Goal: Complete application form

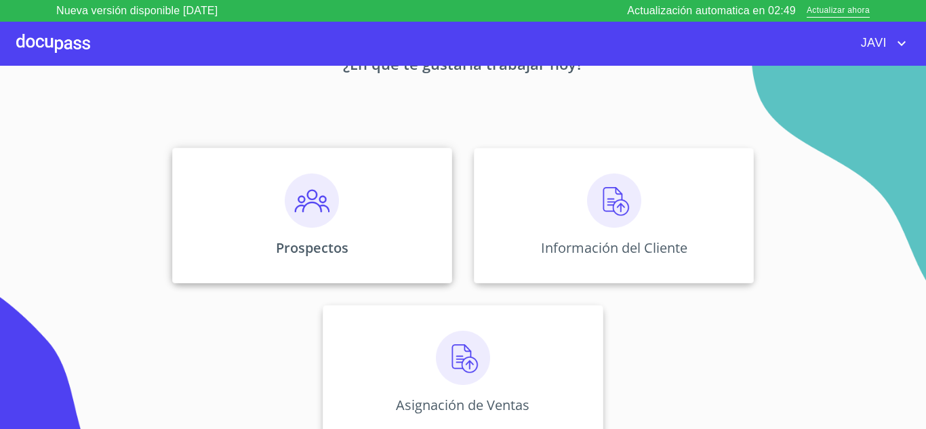
scroll to position [95, 0]
click at [306, 203] on img at bounding box center [312, 200] width 54 height 54
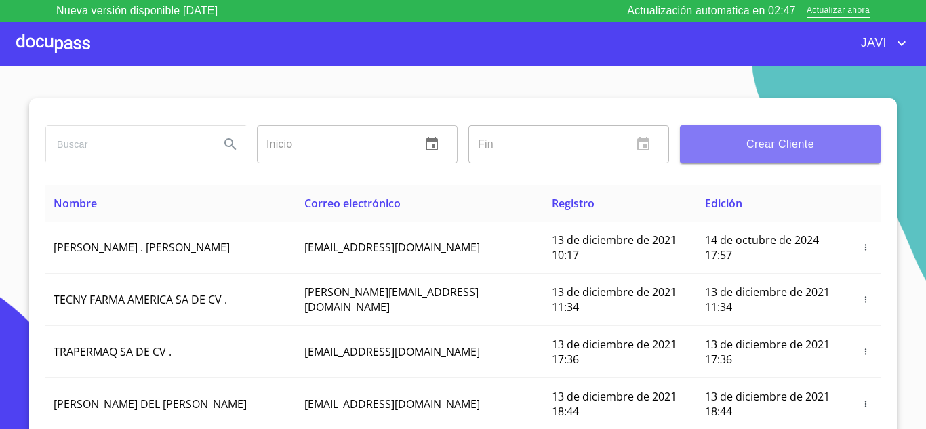
click at [797, 146] on span "Crear Cliente" at bounding box center [780, 144] width 179 height 19
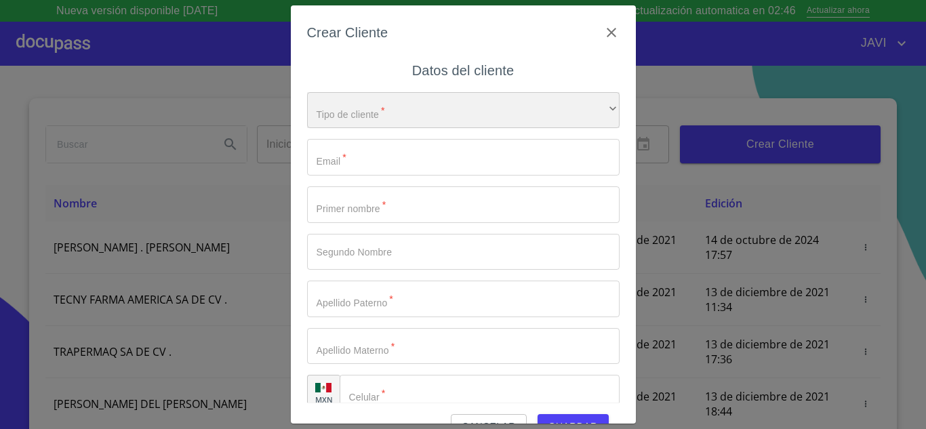
click at [403, 109] on div "​" at bounding box center [463, 110] width 313 height 37
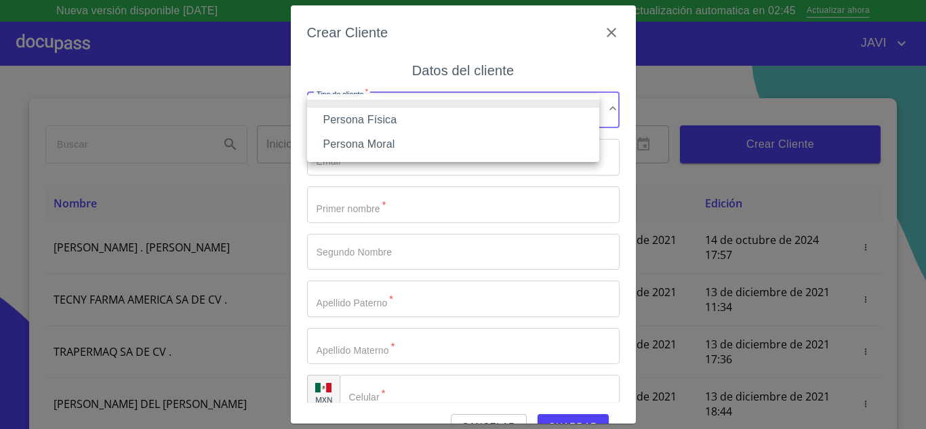
click at [369, 121] on li "Persona Física" at bounding box center [453, 120] width 292 height 24
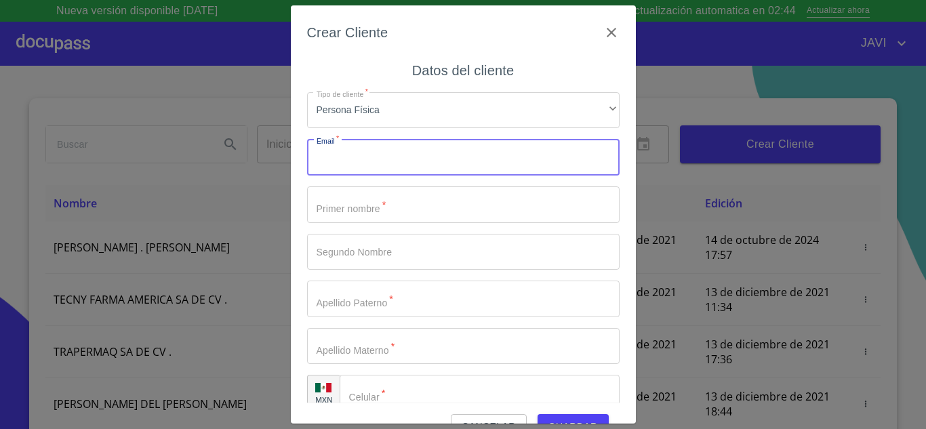
click at [365, 157] on input "Tipo de cliente   *" at bounding box center [463, 157] width 313 height 37
type input "bobyvalen70@gmail.com"
click at [367, 204] on input "Tipo de cliente   *" at bounding box center [463, 204] width 313 height 37
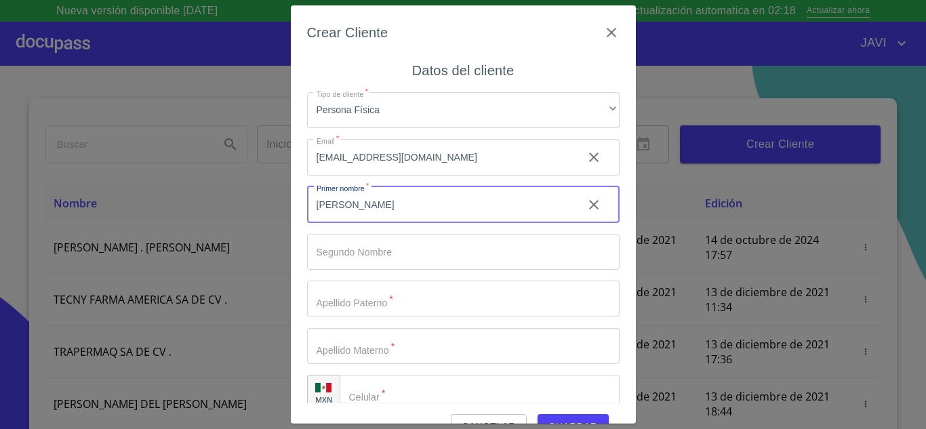
type input "[PERSON_NAME]"
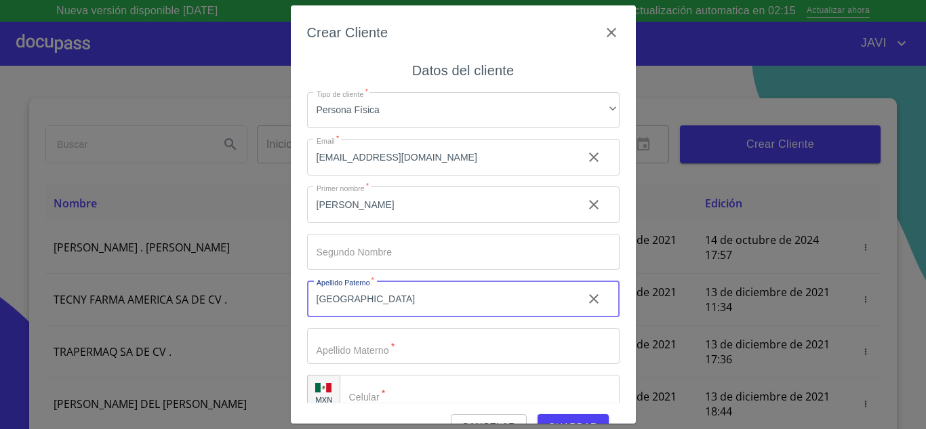
type input "[GEOGRAPHIC_DATA]"
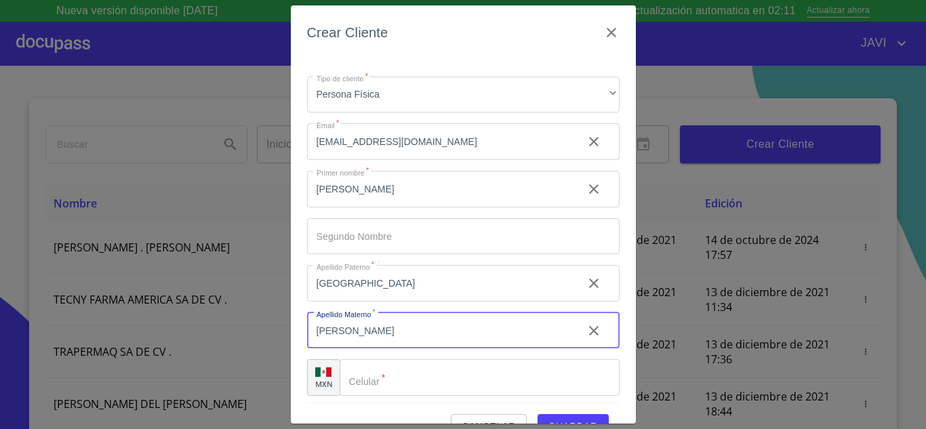
scroll to position [20, 0]
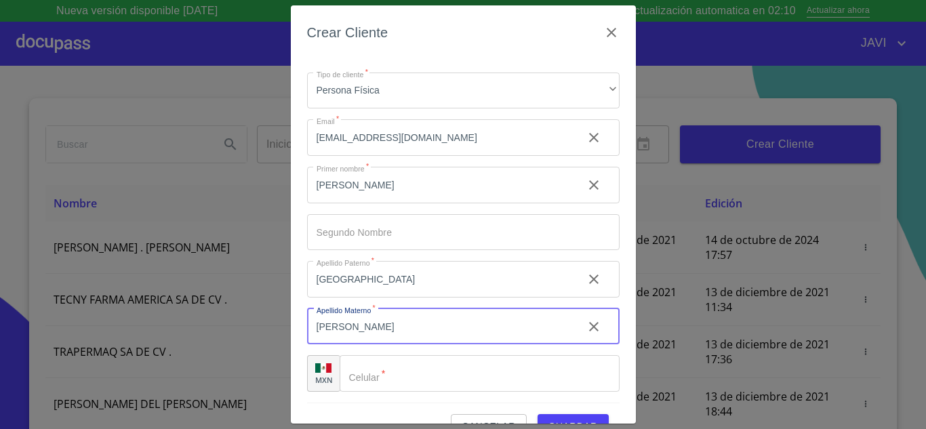
type input "[PERSON_NAME]"
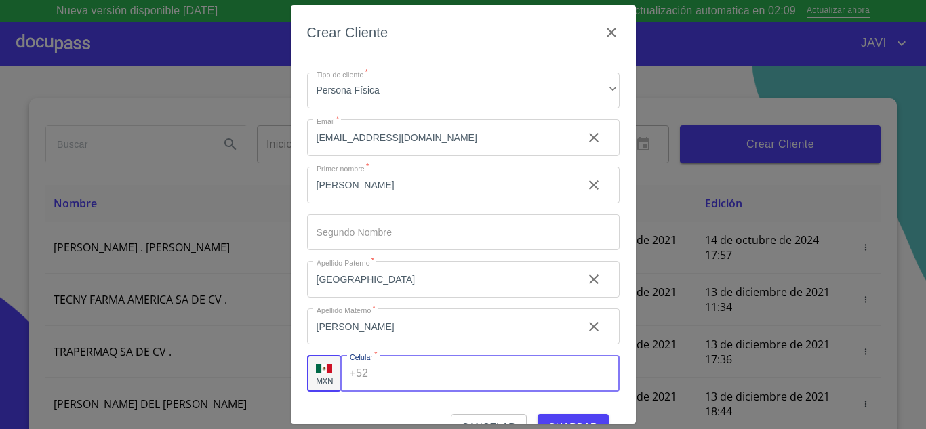
click at [398, 372] on input "Tipo de cliente   *" at bounding box center [496, 373] width 245 height 37
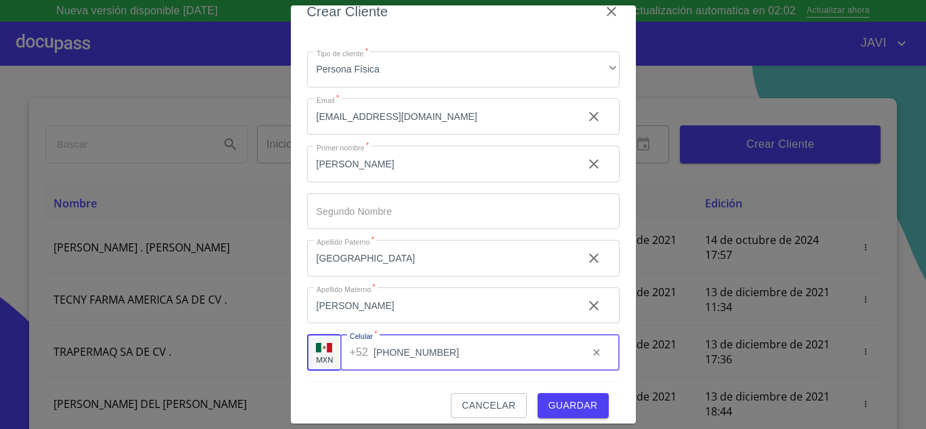
scroll to position [31, 0]
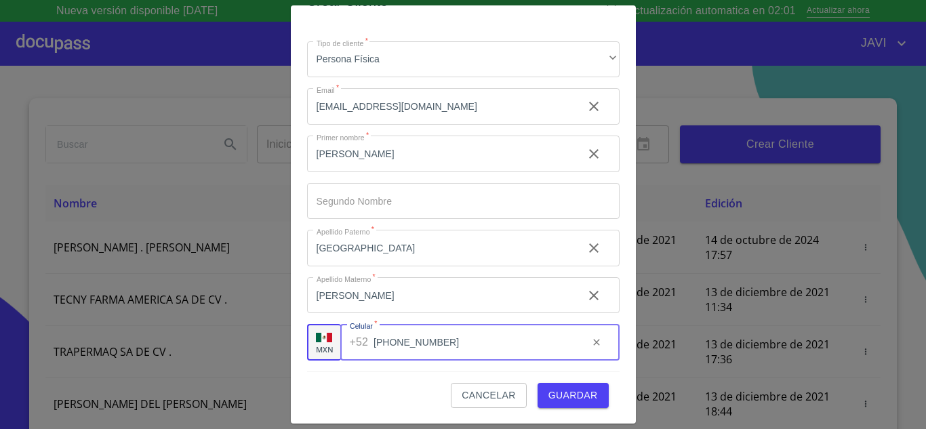
type input "[PHONE_NUMBER]"
click at [549, 399] on span "Guardar" at bounding box center [573, 395] width 49 height 17
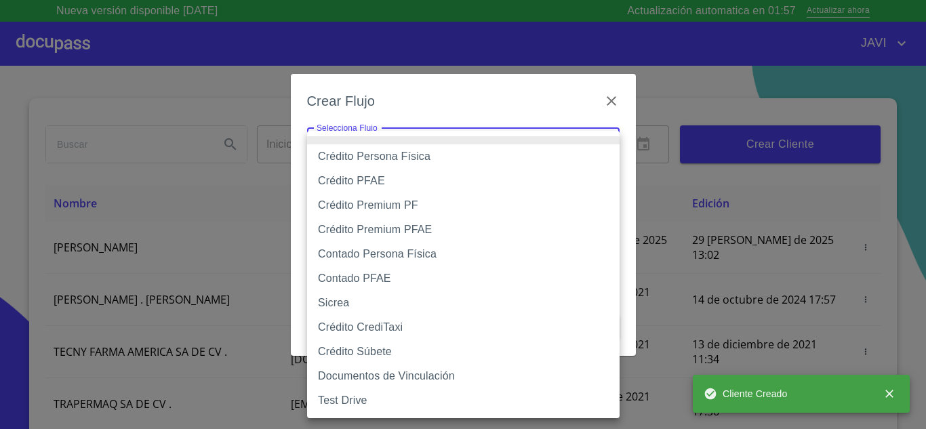
click at [415, 151] on body "Nueva versión disponible 4.01.13 Actualización automatica en 01:57 Actualizar a…" at bounding box center [463, 214] width 926 height 429
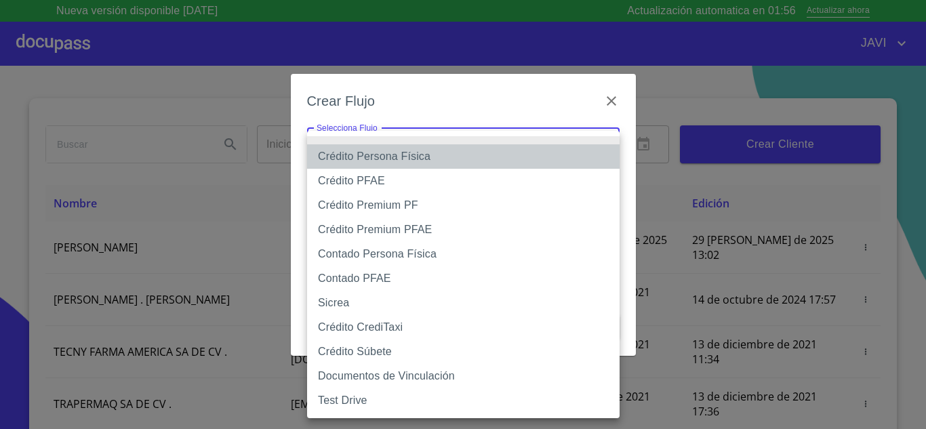
click at [380, 159] on li "Crédito Persona Física" at bounding box center [463, 156] width 313 height 24
type input "61b033e49b8c202ad5bb7912"
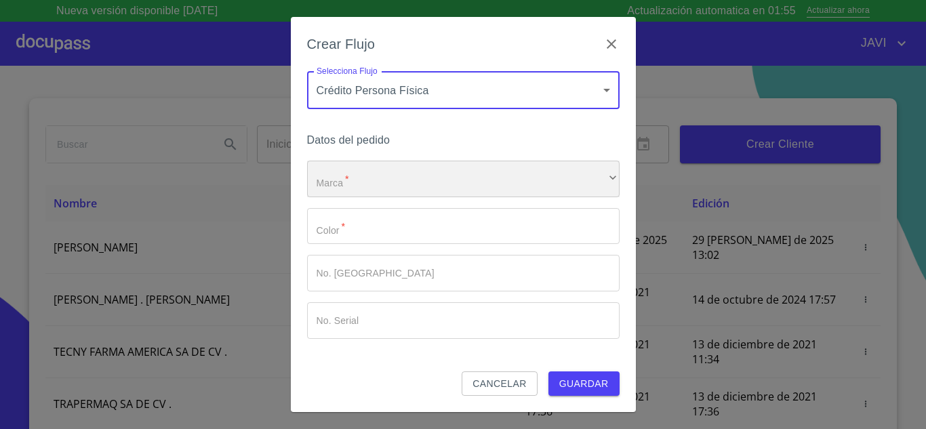
click at [359, 178] on div "​" at bounding box center [463, 179] width 313 height 37
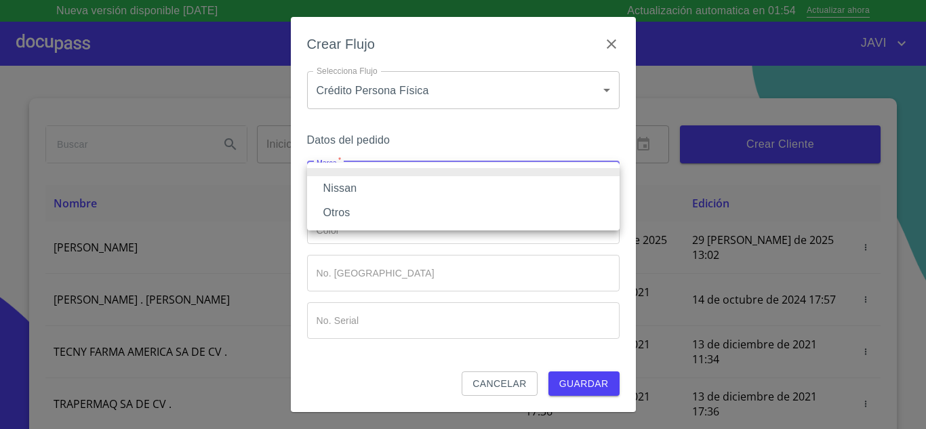
click at [346, 184] on li "Nissan" at bounding box center [463, 188] width 313 height 24
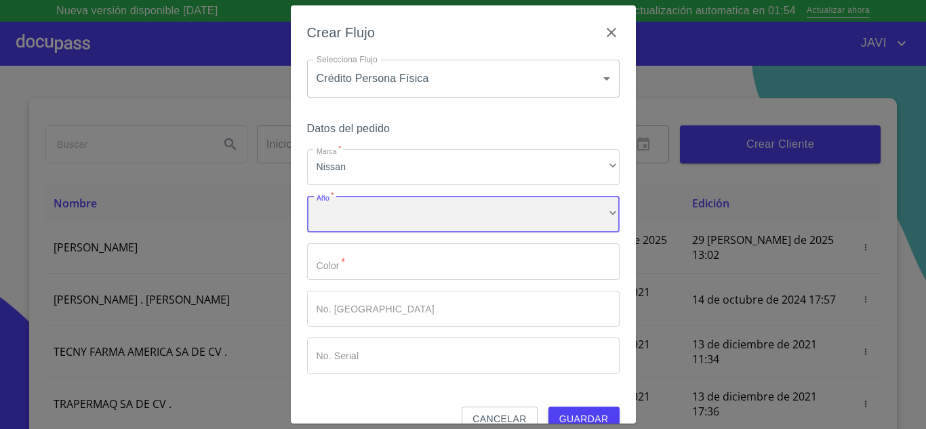
click at [345, 220] on div "​" at bounding box center [463, 214] width 313 height 37
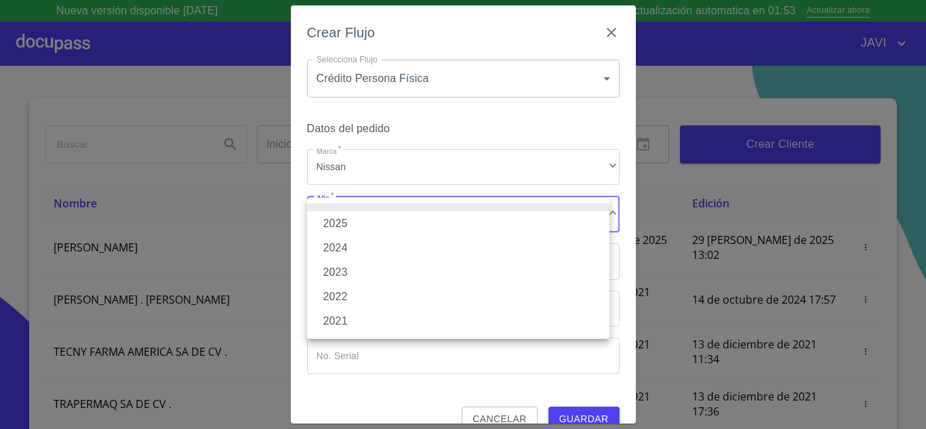
click at [339, 220] on li "2025" at bounding box center [458, 224] width 302 height 24
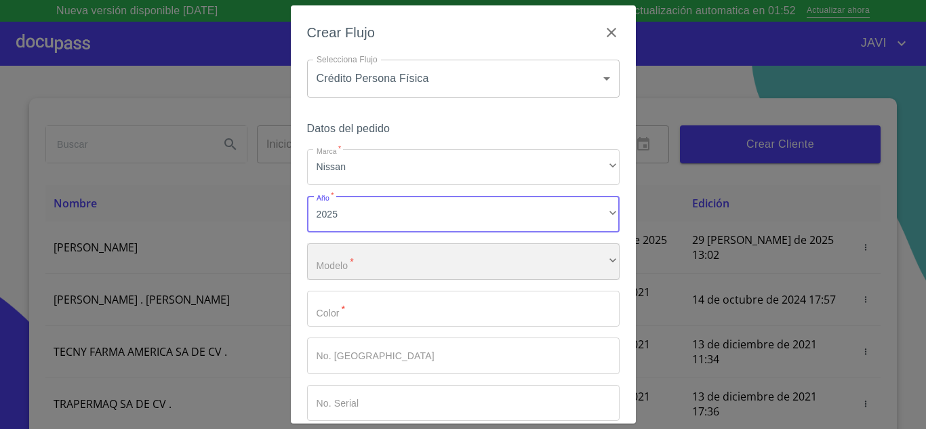
click at [358, 265] on div "​" at bounding box center [463, 261] width 313 height 37
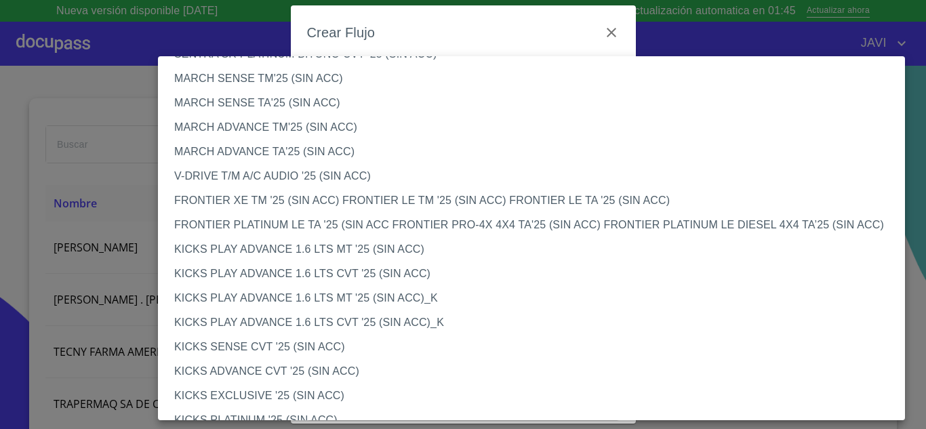
scroll to position [1017, 0]
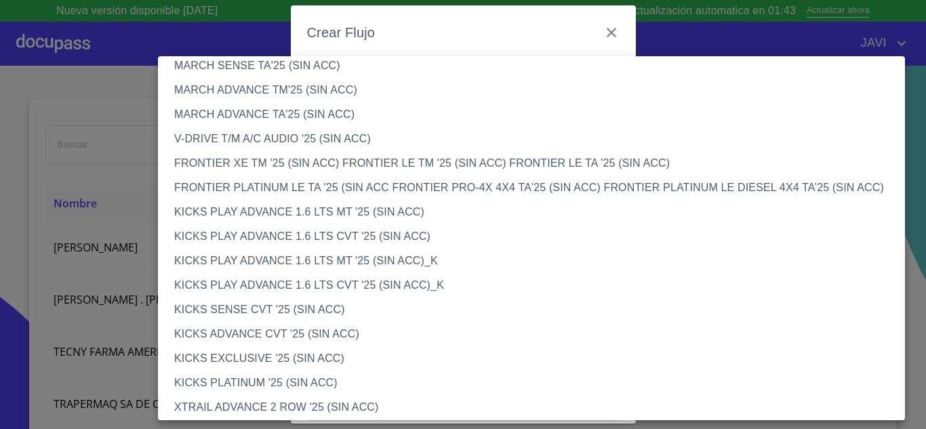
click at [257, 357] on li "KICKS EXCLUSIVE '25 (SIN ACC)" at bounding box center [536, 358] width 757 height 24
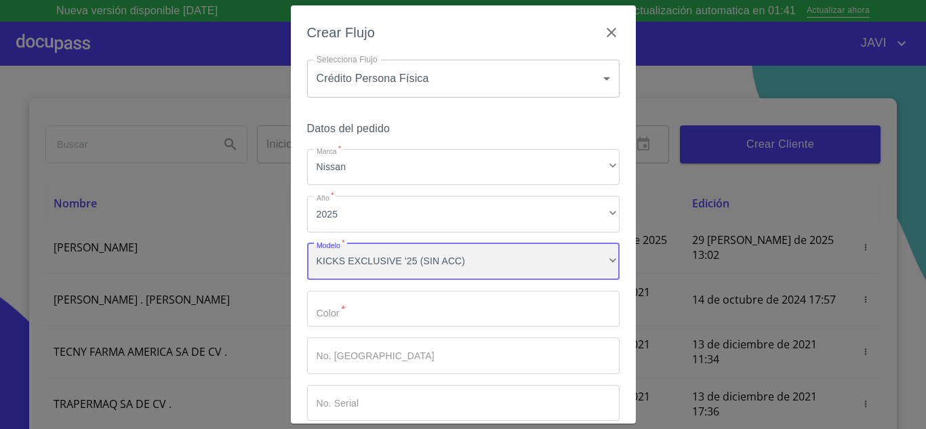
click at [497, 266] on div "KICKS EXCLUSIVE '25 (SIN ACC)" at bounding box center [463, 261] width 313 height 37
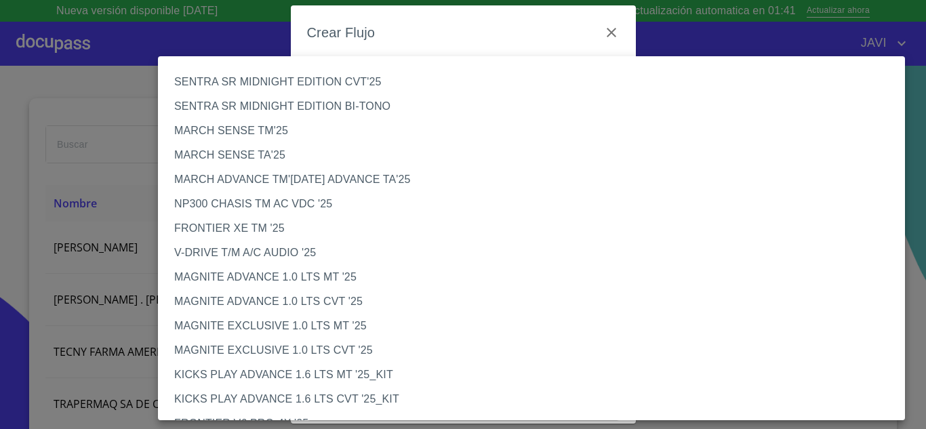
scroll to position [1119, 0]
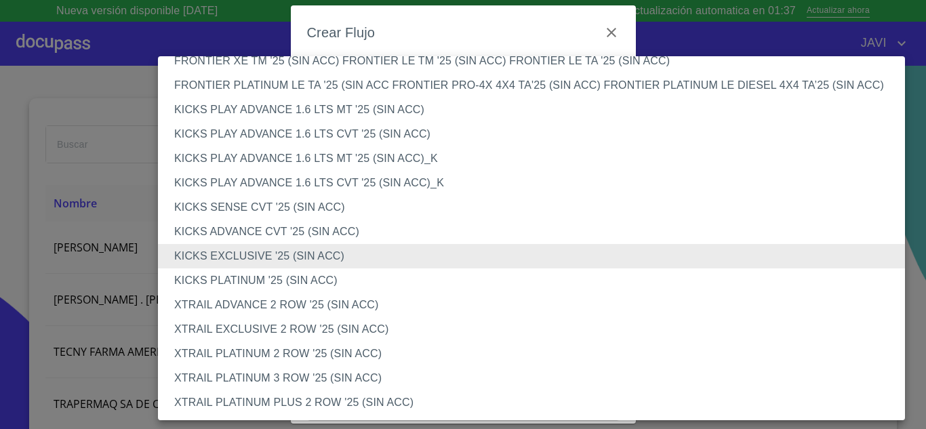
click at [245, 325] on li "XTRAIL EXCLUSIVE 2 ROW '25 (SIN ACC)" at bounding box center [536, 329] width 757 height 24
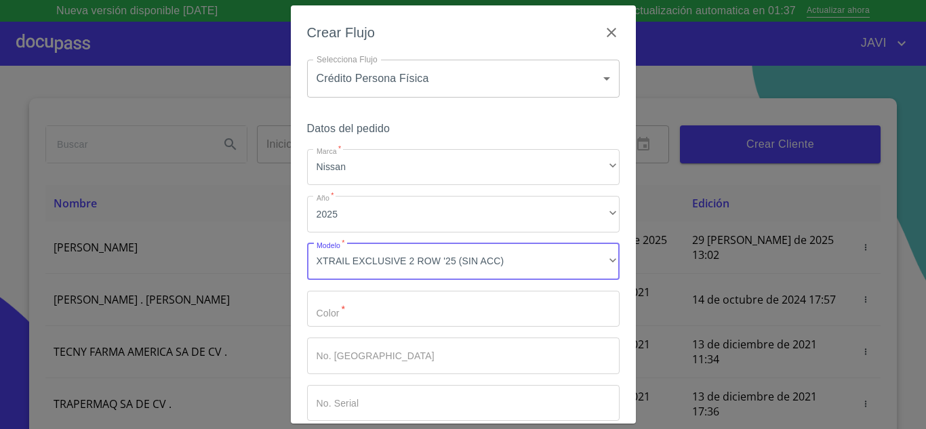
click at [361, 317] on input "Marca   *" at bounding box center [463, 309] width 313 height 37
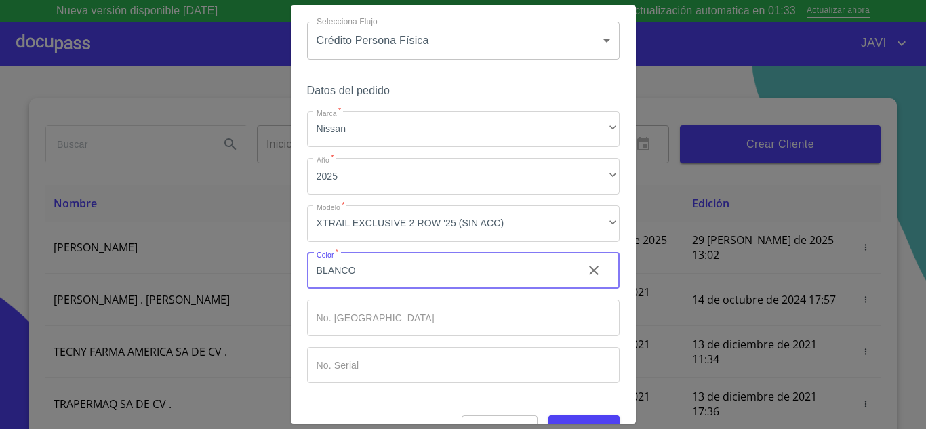
scroll to position [71, 0]
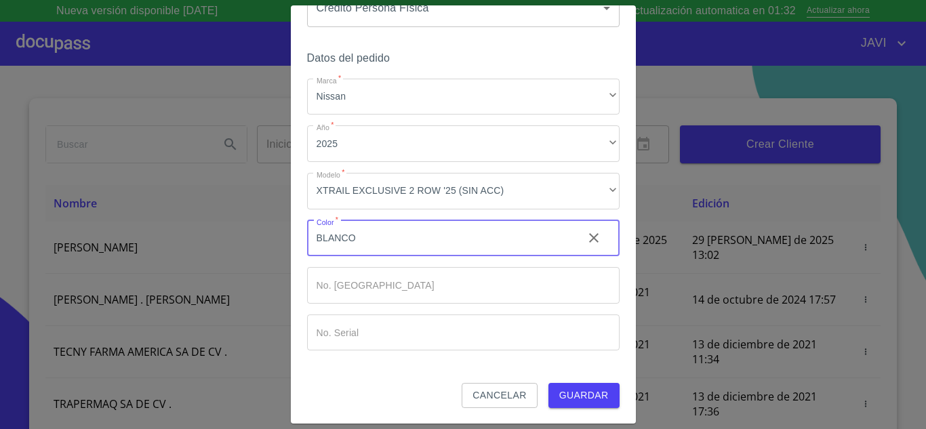
type input "BLANCO"
click at [571, 399] on span "Guardar" at bounding box center [583, 395] width 49 height 17
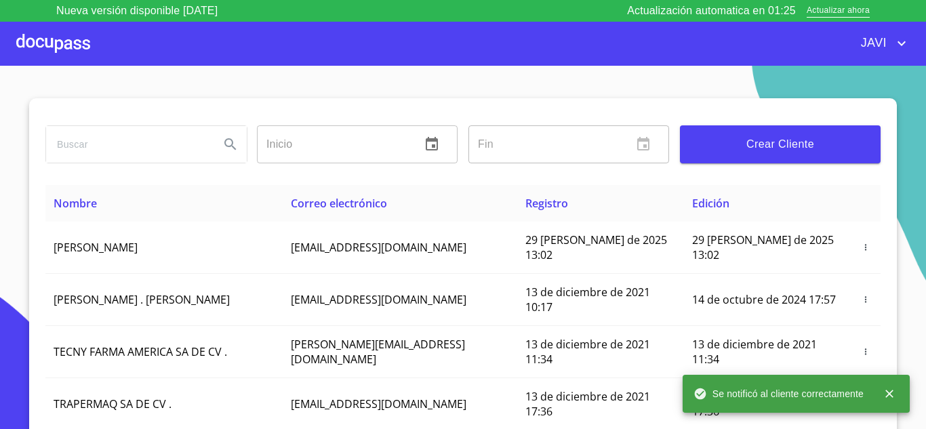
click at [39, 36] on div at bounding box center [53, 43] width 74 height 43
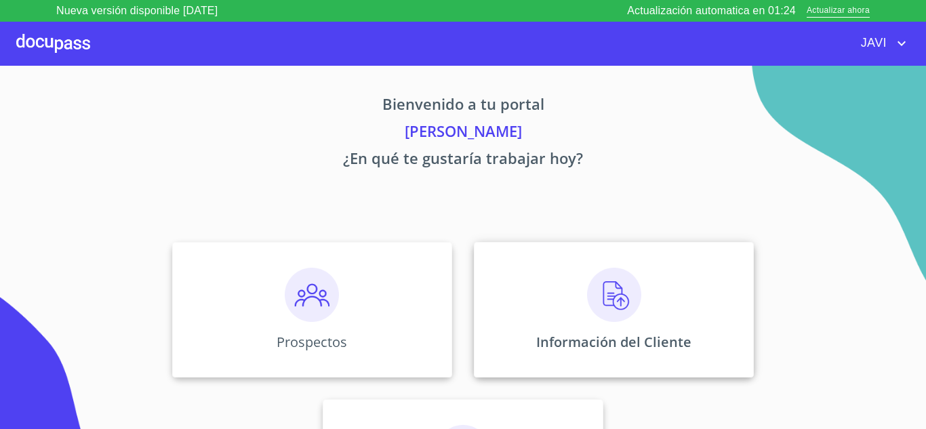
click at [610, 296] on img at bounding box center [614, 295] width 54 height 54
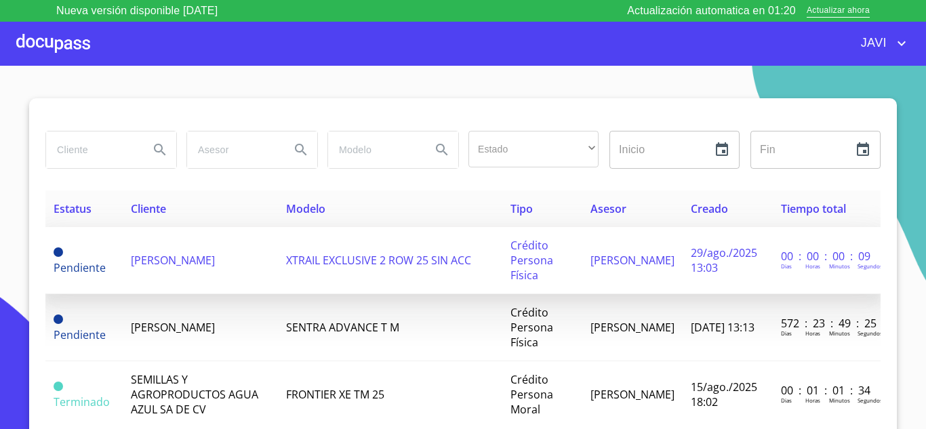
click at [215, 262] on span "[PERSON_NAME]" at bounding box center [173, 260] width 84 height 15
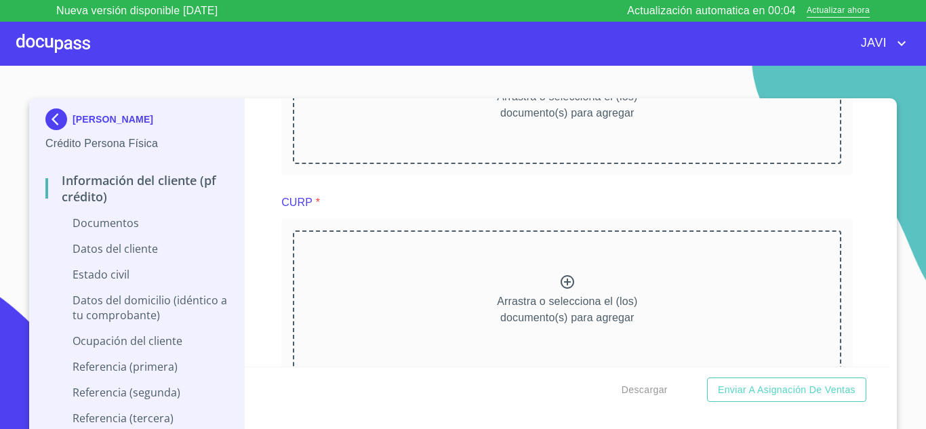
scroll to position [1532, 0]
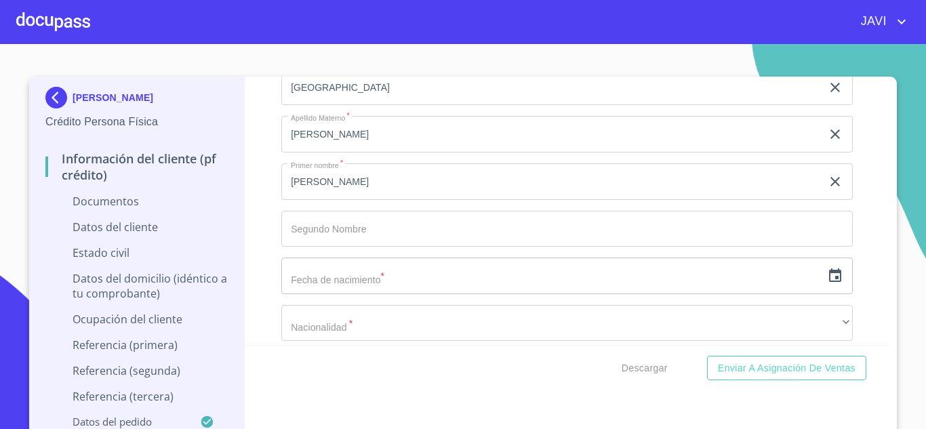
scroll to position [3187, 0]
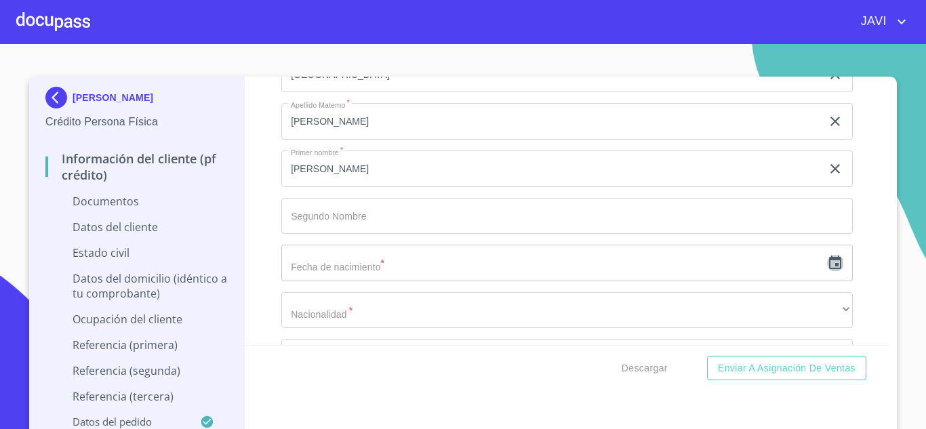
click at [829, 269] on icon "button" at bounding box center [835, 263] width 12 height 14
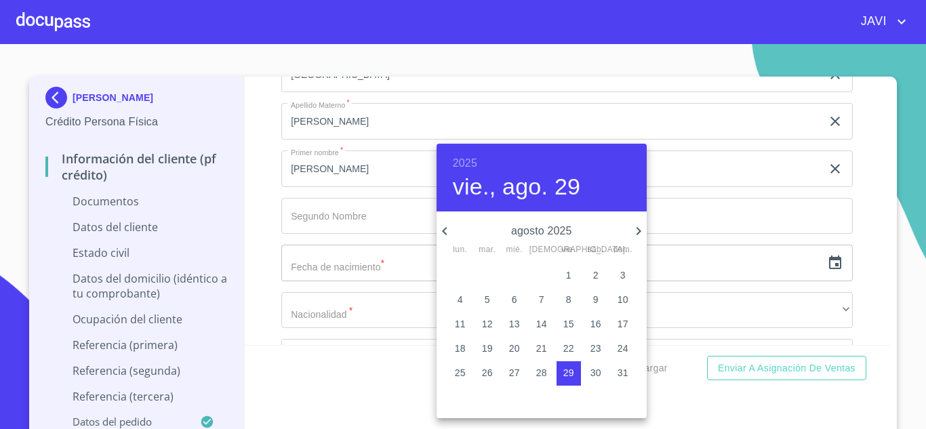
click at [462, 157] on h6 "2025" at bounding box center [465, 163] width 24 height 19
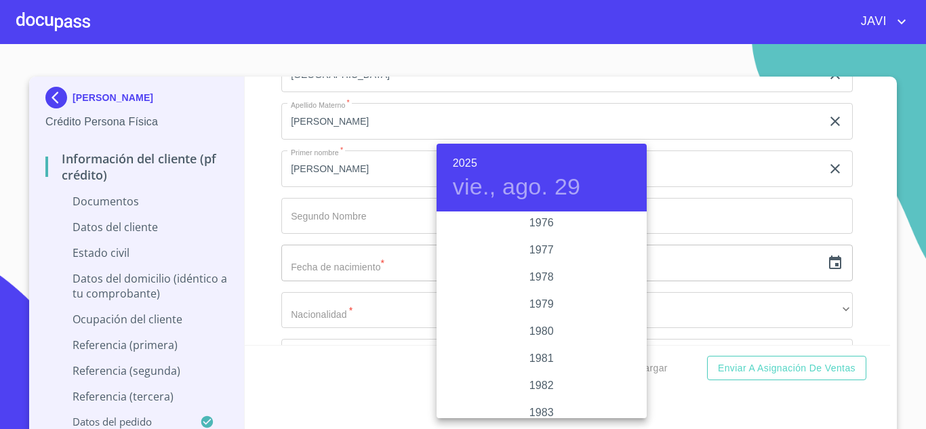
scroll to position [1210, 0]
click at [532, 237] on div "1970" at bounding box center [542, 237] width 210 height 27
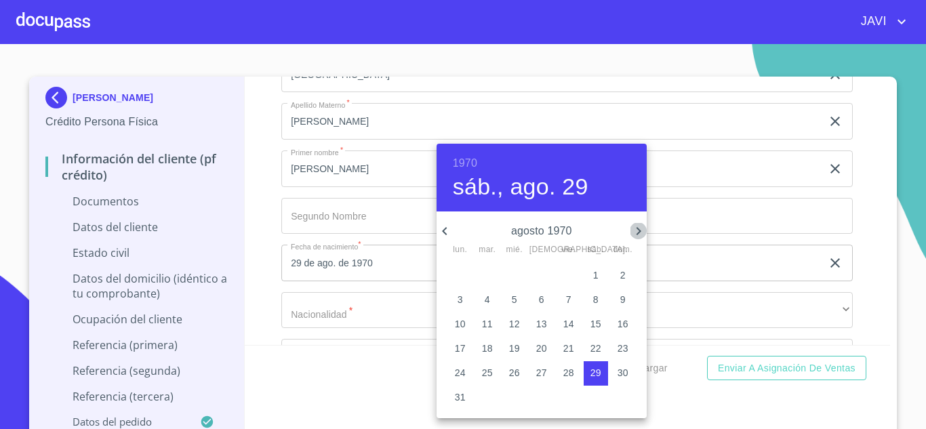
click at [637, 226] on icon "button" at bounding box center [639, 231] width 16 height 16
click at [487, 371] on p "29" at bounding box center [487, 373] width 11 height 14
type input "29 de sep. de 1970"
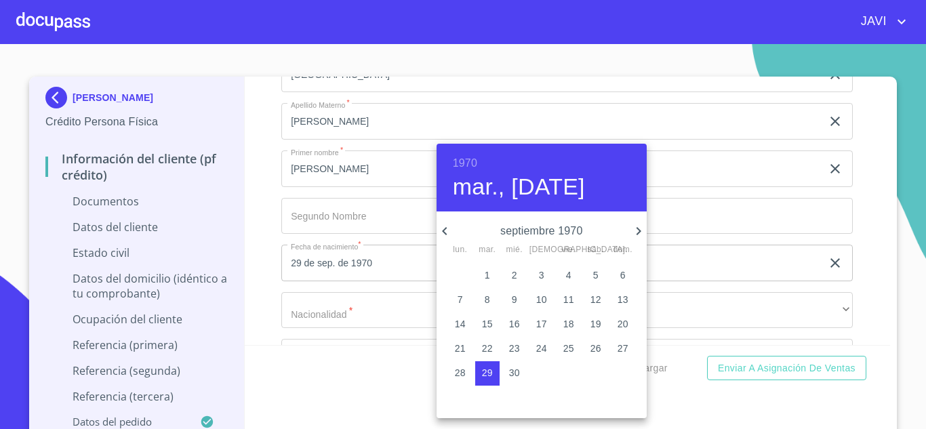
drag, startPoint x: 245, startPoint y: 244, endPoint x: 321, endPoint y: 269, distance: 79.3
click at [252, 245] on div at bounding box center [463, 214] width 926 height 429
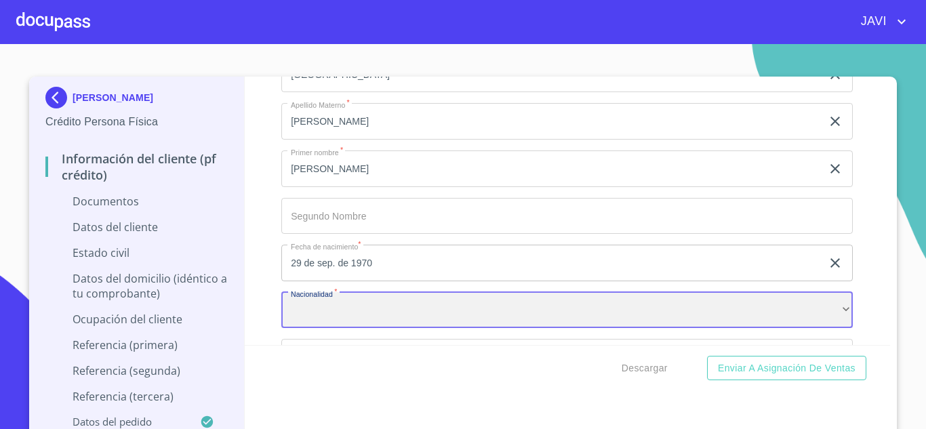
click at [340, 326] on div "​" at bounding box center [567, 310] width 572 height 37
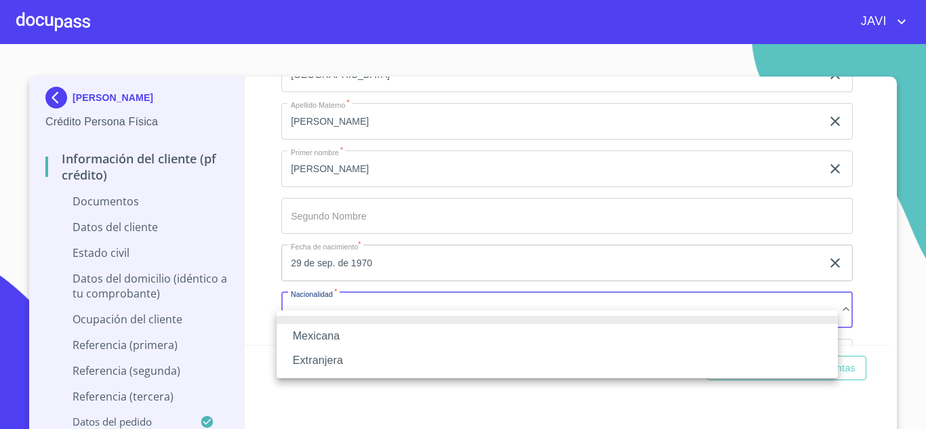
drag, startPoint x: 333, startPoint y: 332, endPoint x: 321, endPoint y: 328, distance: 12.0
click at [334, 332] on li "Mexicana" at bounding box center [557, 336] width 561 height 24
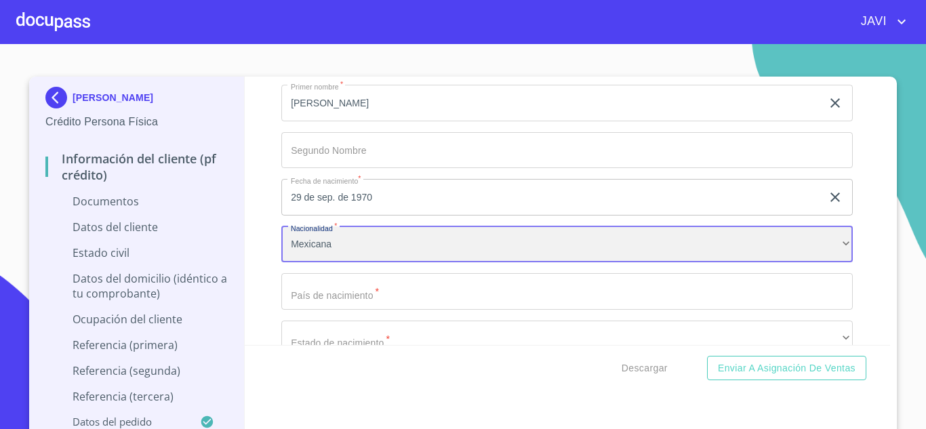
scroll to position [3322, 0]
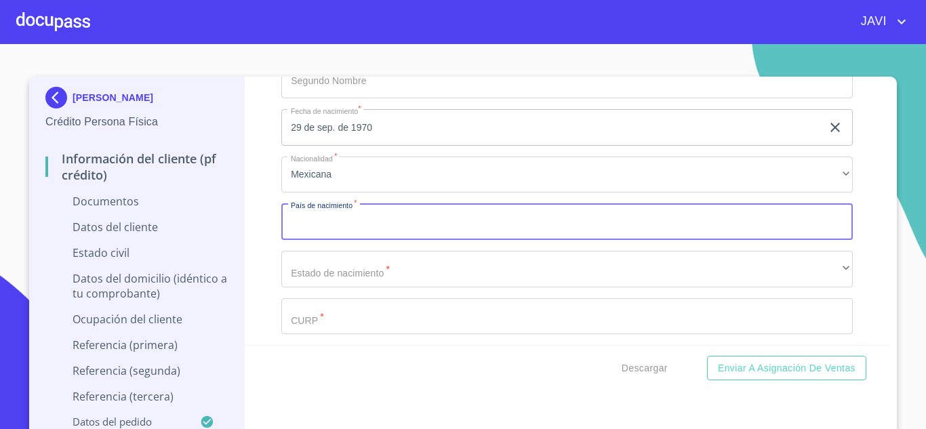
click at [328, 238] on input "Documento de identificación   *" at bounding box center [567, 221] width 572 height 37
type input "m"
type input "[GEOGRAPHIC_DATA]"
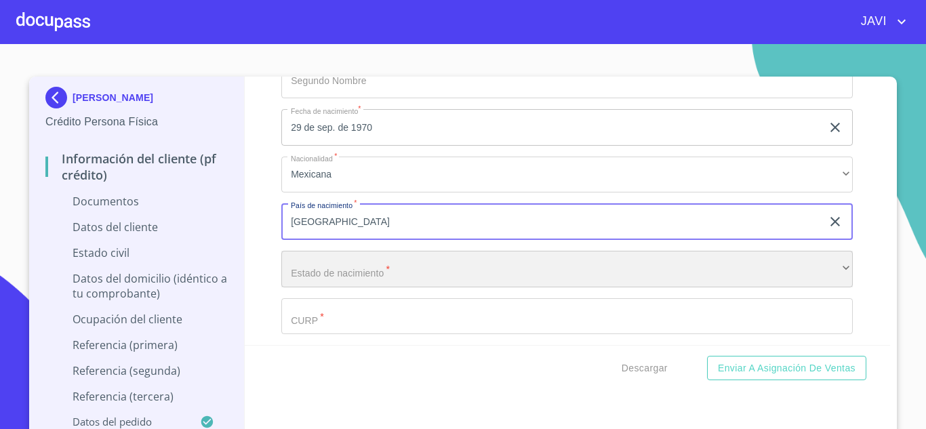
click at [353, 287] on div "​" at bounding box center [567, 269] width 572 height 37
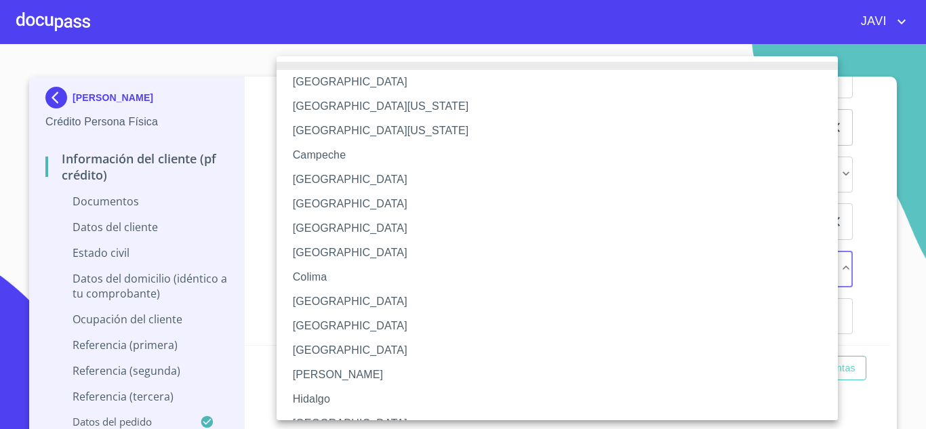
scroll to position [405, 0]
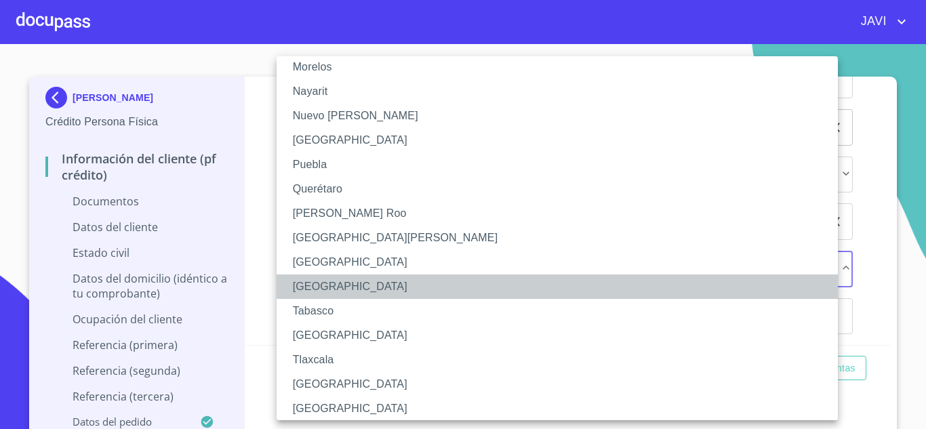
click at [347, 287] on li "[GEOGRAPHIC_DATA]" at bounding box center [563, 287] width 572 height 24
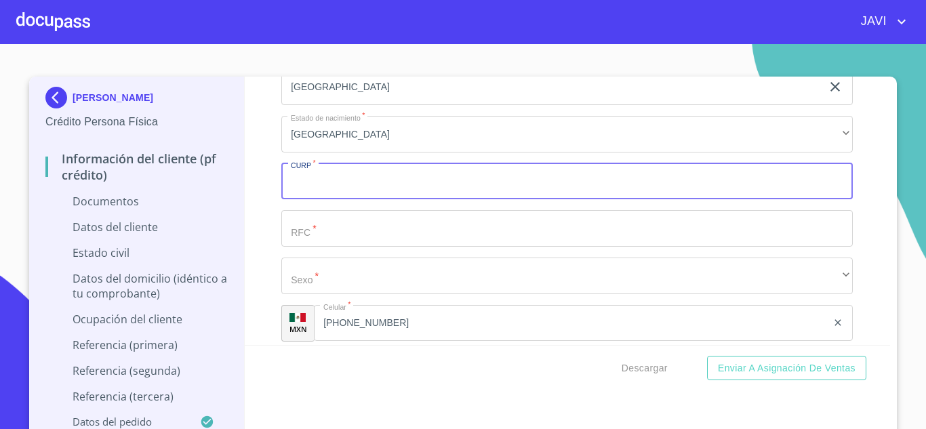
scroll to position [3458, 0]
click at [330, 195] on input "Documento de identificación   *" at bounding box center [567, 181] width 572 height 37
type input "VALR700929HSRLPB01"
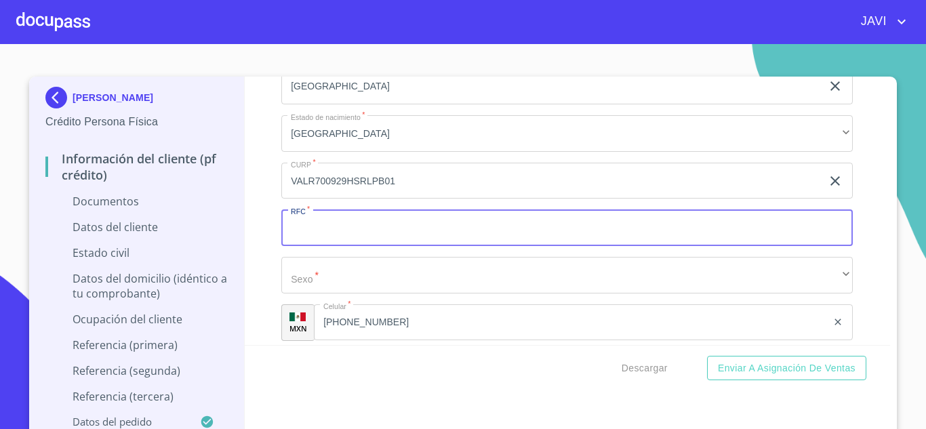
click at [320, 246] on input "Documento de identificación   *" at bounding box center [567, 228] width 572 height 37
type input "VALR7009293C0"
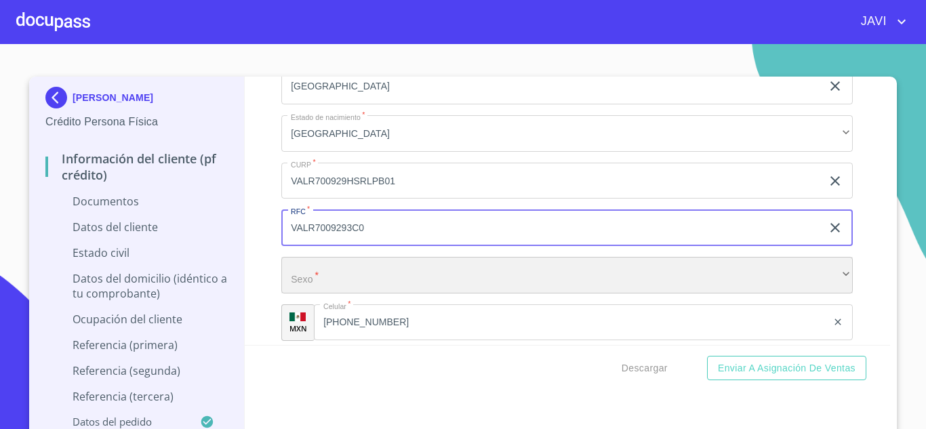
click at [335, 292] on div "​" at bounding box center [567, 275] width 572 height 37
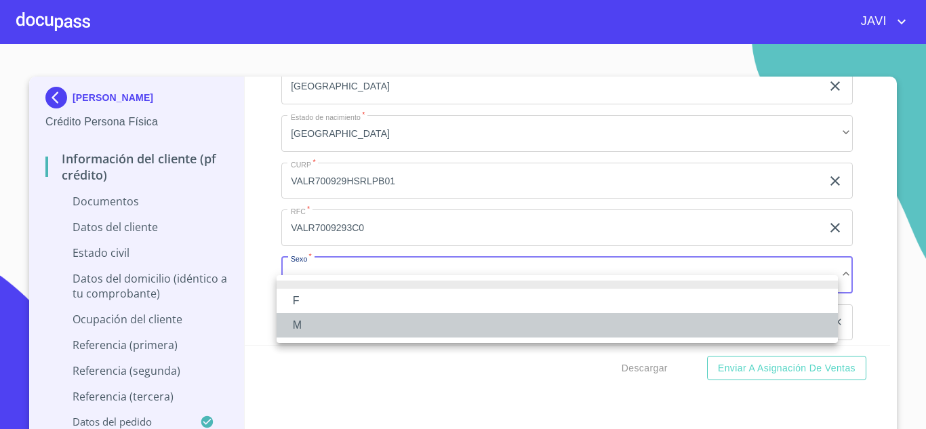
click at [309, 319] on li "M" at bounding box center [557, 325] width 561 height 24
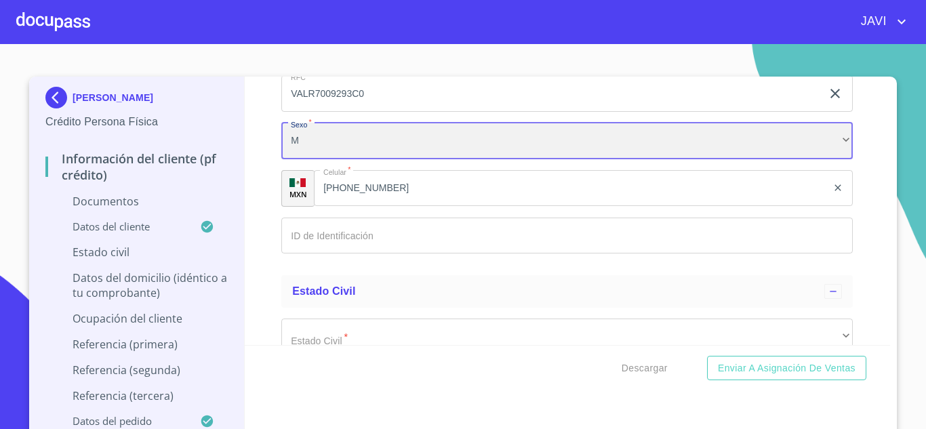
scroll to position [3594, 0]
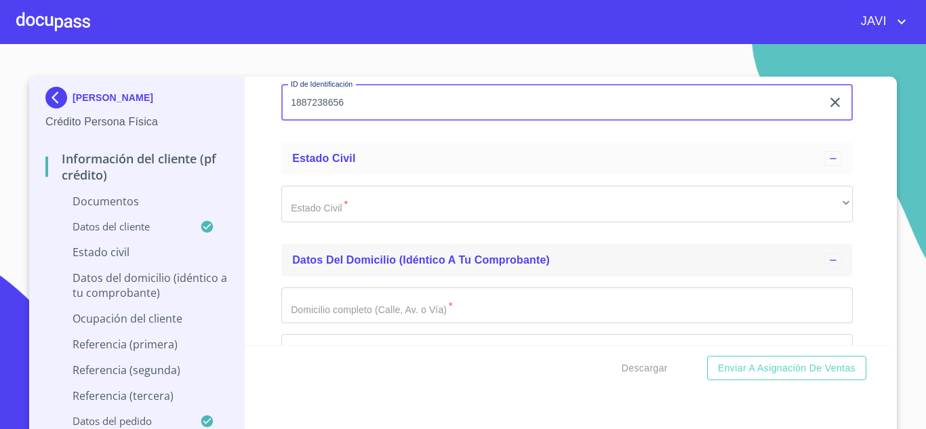
scroll to position [3729, 0]
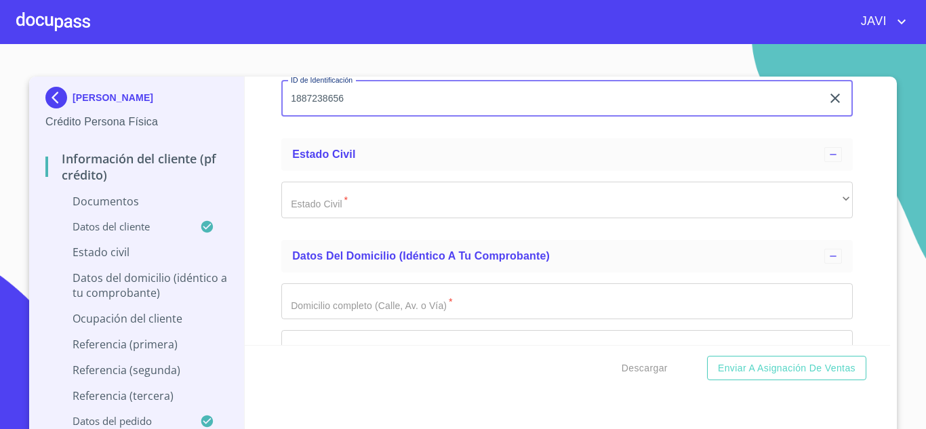
type input "1887238656"
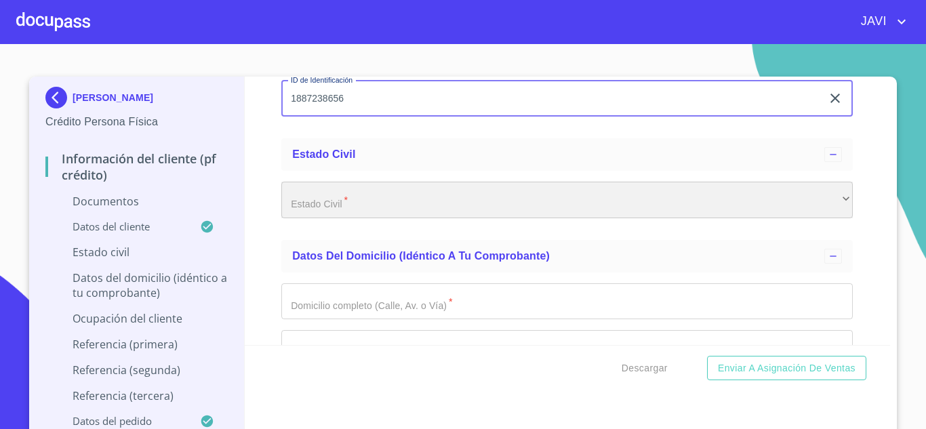
click at [354, 216] on div "​" at bounding box center [567, 200] width 572 height 37
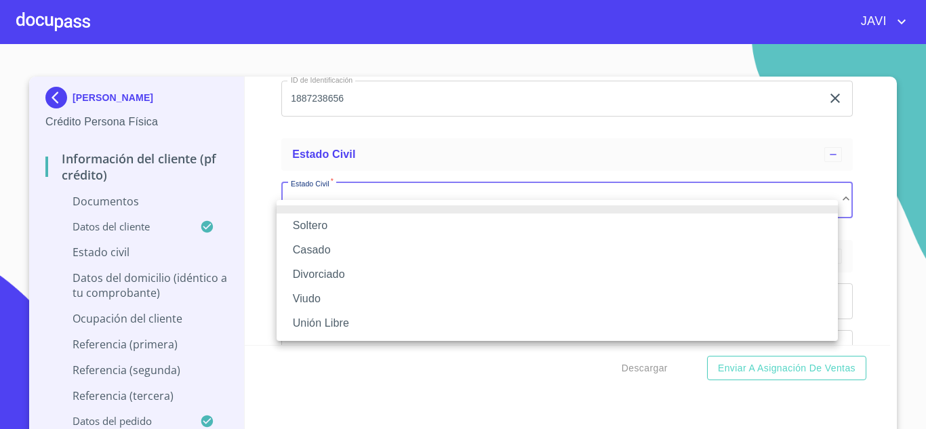
click at [336, 224] on li "Soltero" at bounding box center [557, 226] width 561 height 24
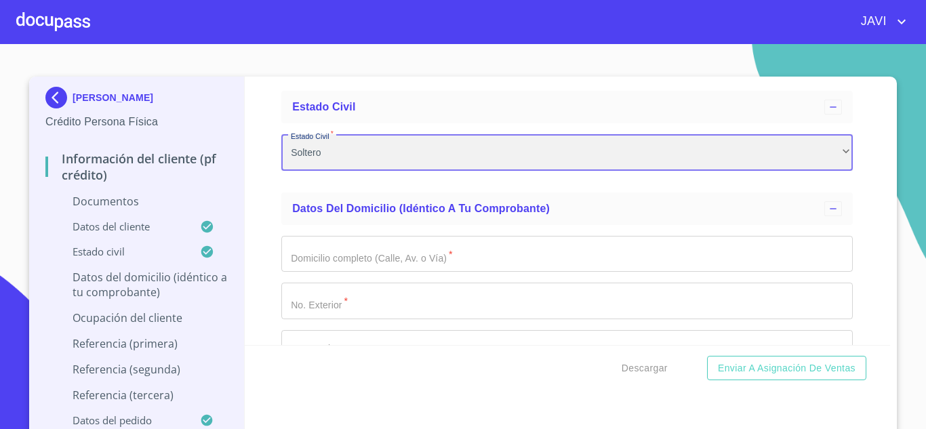
scroll to position [3865, 0]
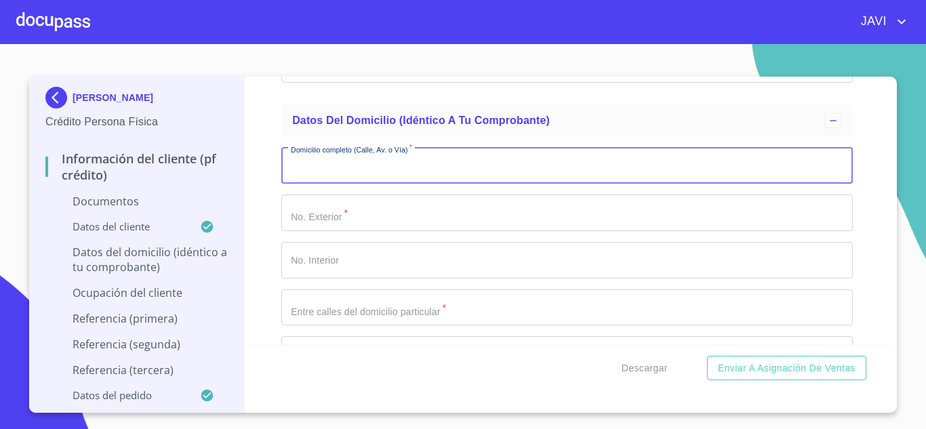
click at [349, 184] on input "Documento de identificación   *" at bounding box center [567, 166] width 572 height 37
type input "LOMAS DE LOS ABETOS"
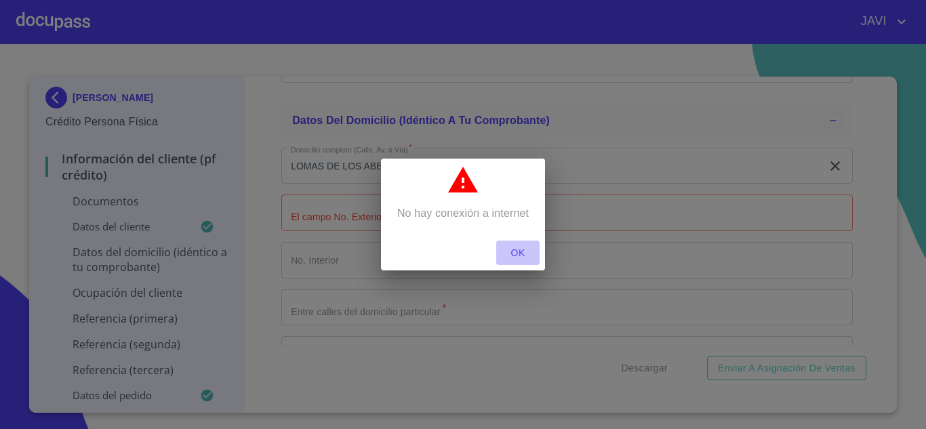
click at [518, 252] on span "OK" at bounding box center [518, 253] width 33 height 17
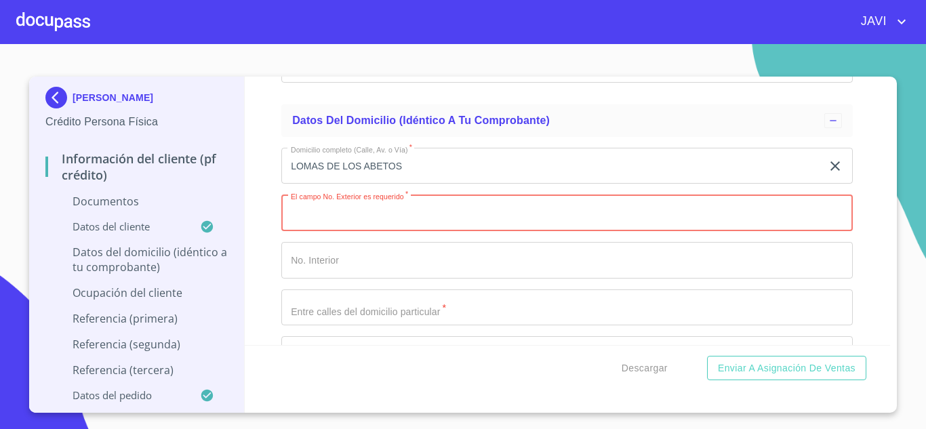
click at [423, 231] on input "Documento de identificación   *" at bounding box center [567, 213] width 572 height 37
type input "1045"
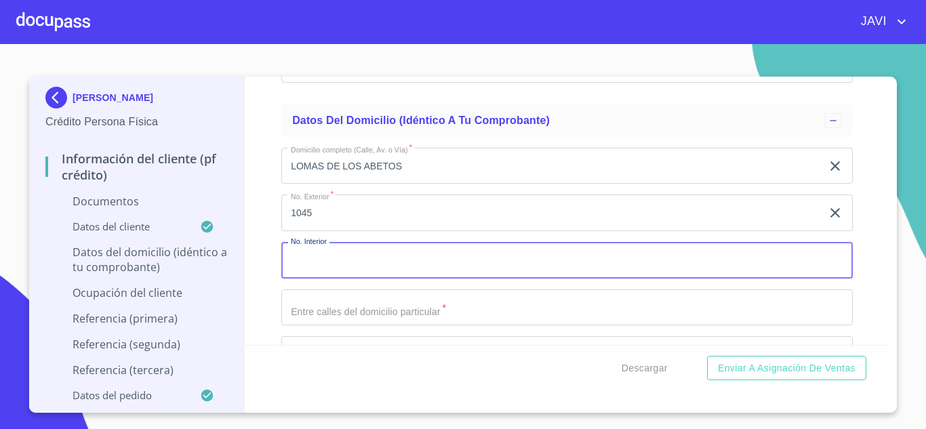
click at [342, 275] on input "Documento de identificación   *" at bounding box center [567, 260] width 572 height 37
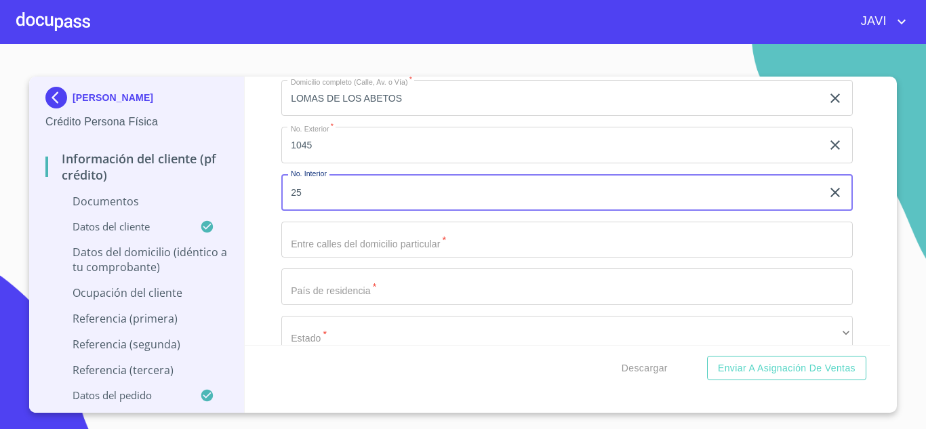
scroll to position [4000, 0]
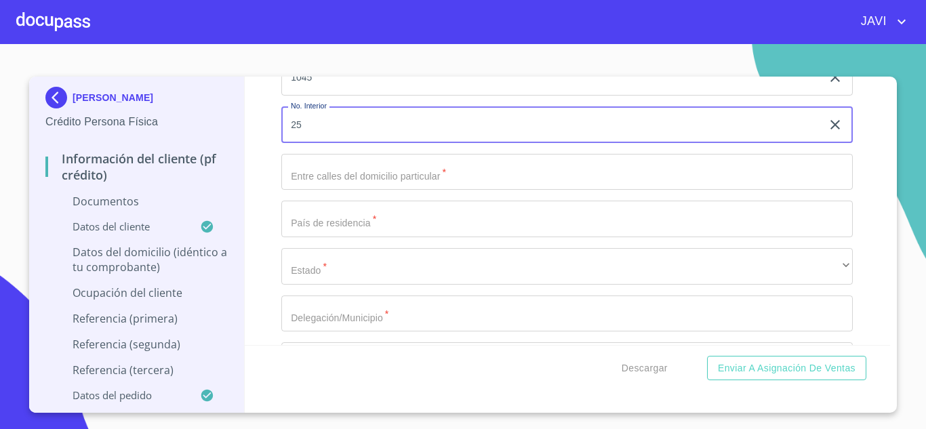
type input "25"
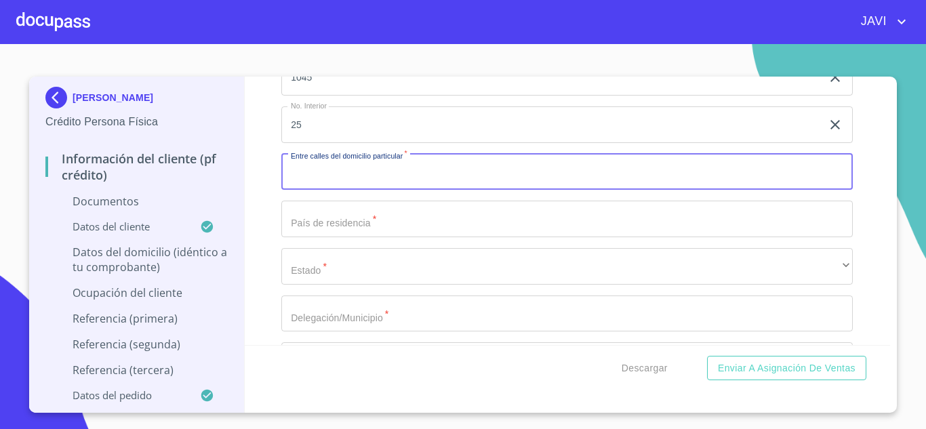
click at [323, 191] on input "Documento de identificación   *" at bounding box center [567, 172] width 572 height 37
type input "CTO LOMASALTA Y CERRADA"
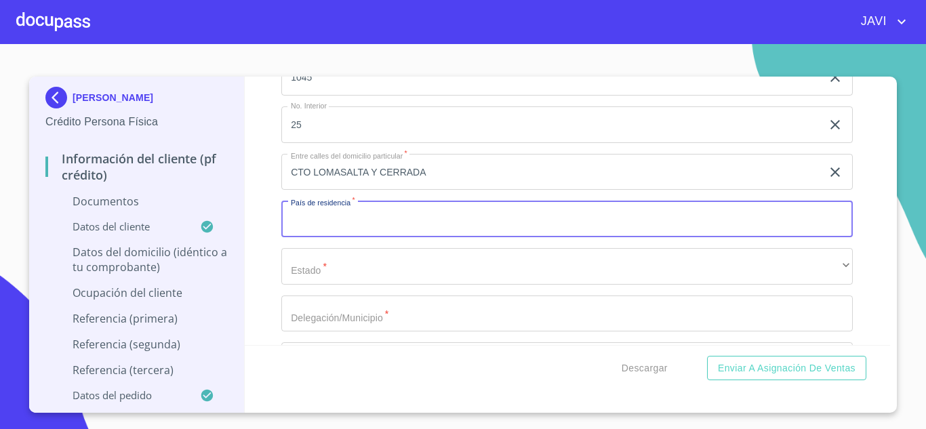
click at [334, 237] on input "Documento de identificación   *" at bounding box center [567, 219] width 572 height 37
type input "[GEOGRAPHIC_DATA]"
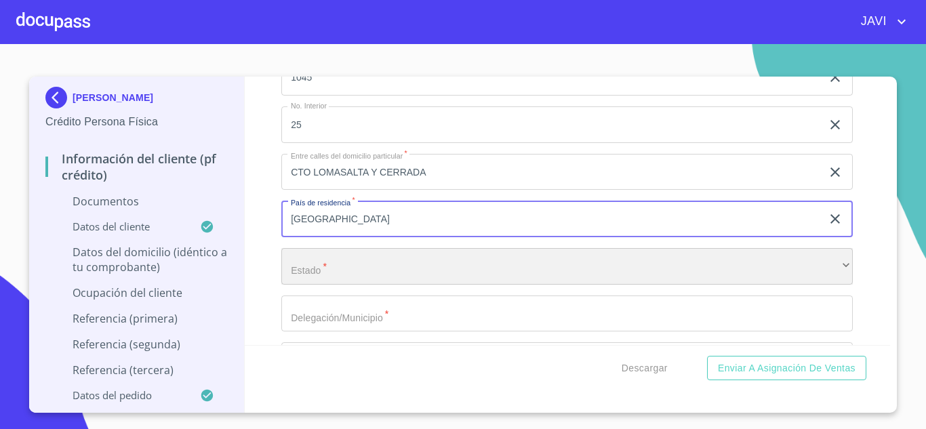
click at [311, 285] on div "​" at bounding box center [567, 266] width 572 height 37
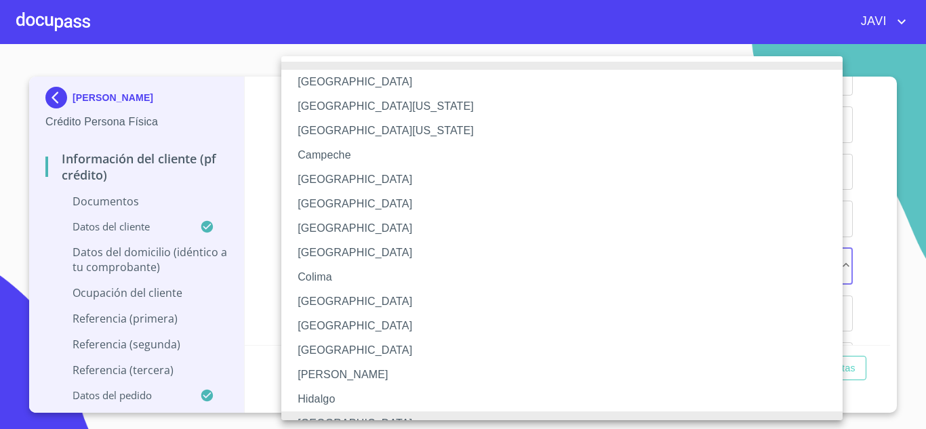
scroll to position [16, 0]
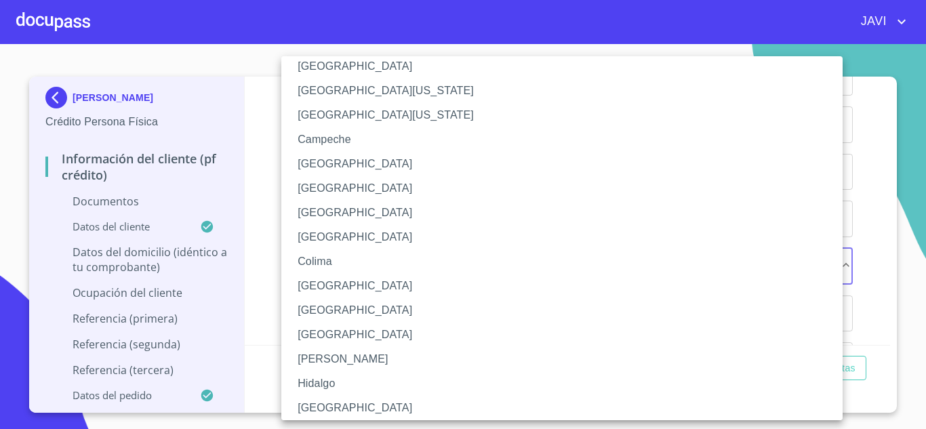
click at [313, 408] on li "[GEOGRAPHIC_DATA]" at bounding box center [567, 408] width 572 height 24
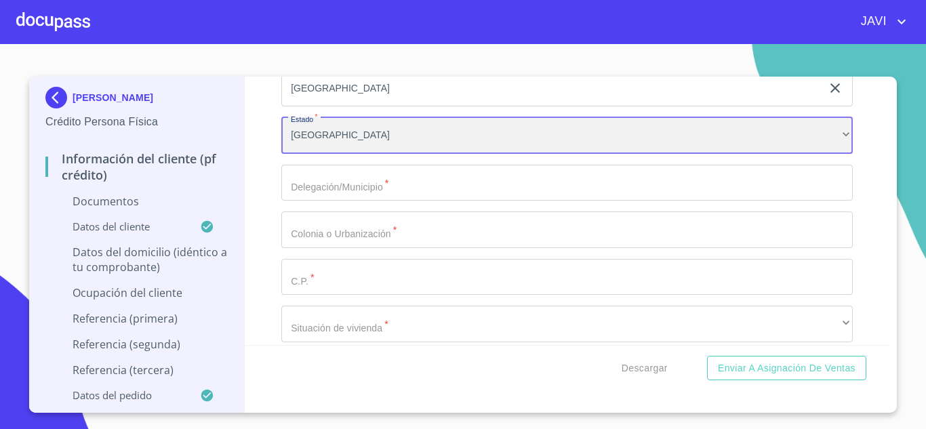
scroll to position [4136, 0]
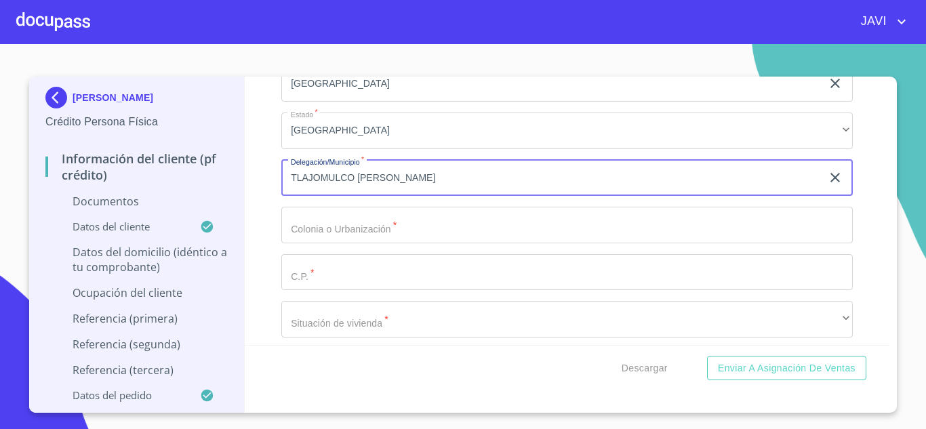
type input "TLAJOMULCO [PERSON_NAME]"
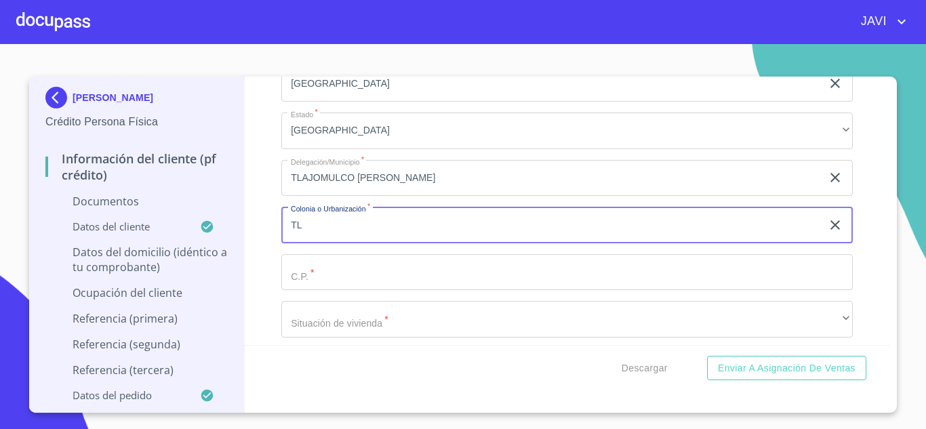
type input "T"
type input "BOSQUES DE SANTA [PERSON_NAME]"
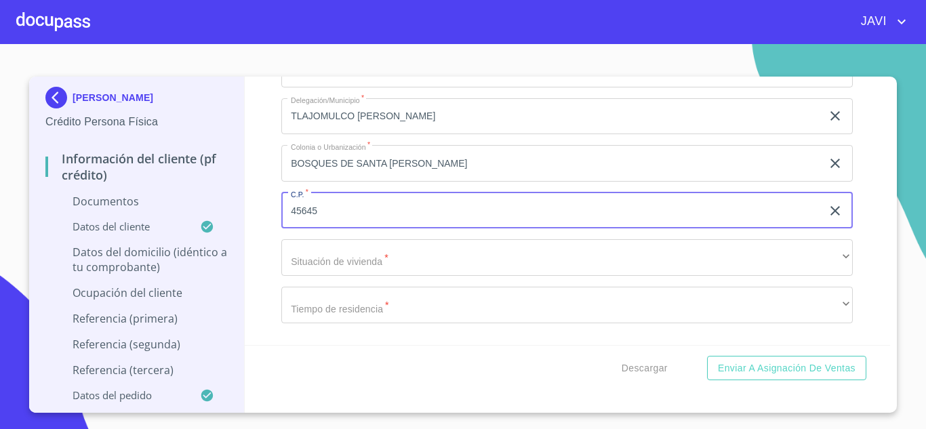
scroll to position [4272, 0]
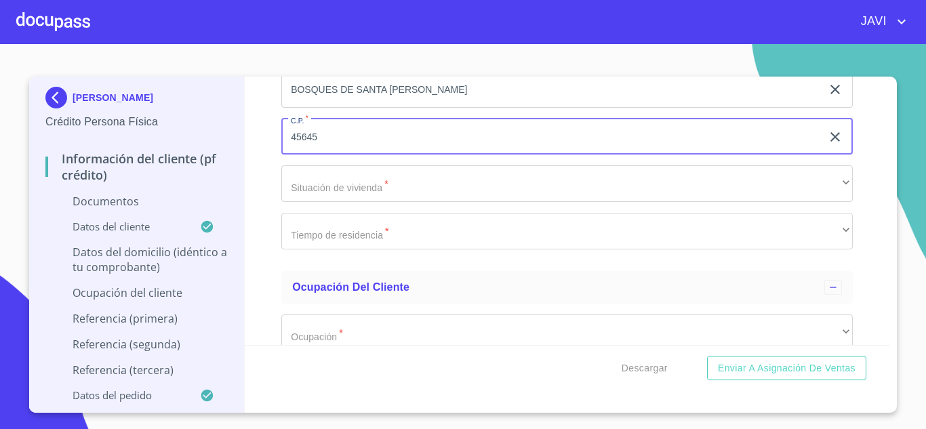
type input "45645"
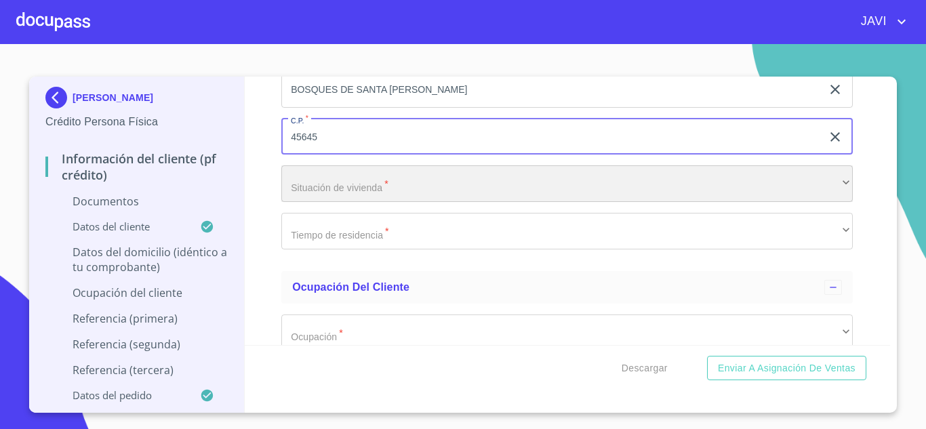
click at [340, 202] on div "​" at bounding box center [567, 183] width 572 height 37
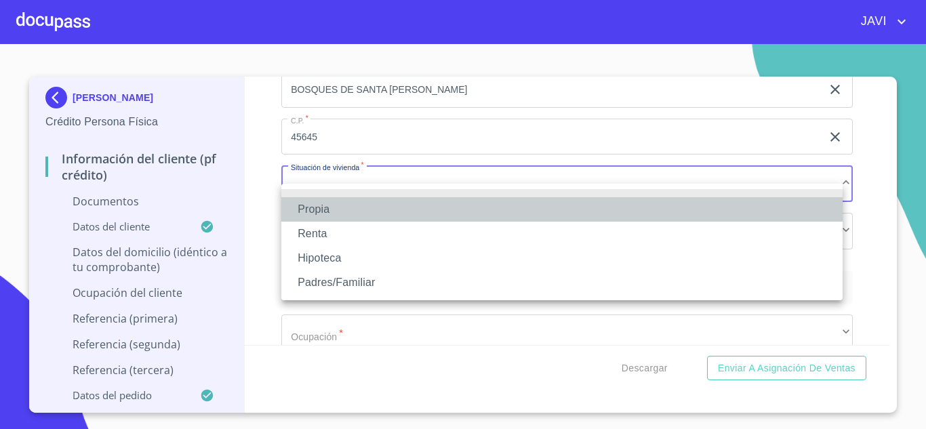
click at [321, 207] on li "Propia" at bounding box center [561, 209] width 561 height 24
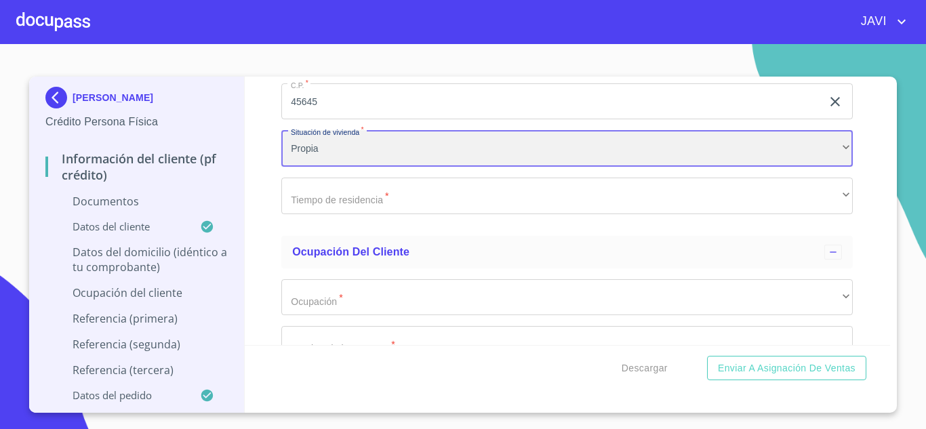
scroll to position [4339, 0]
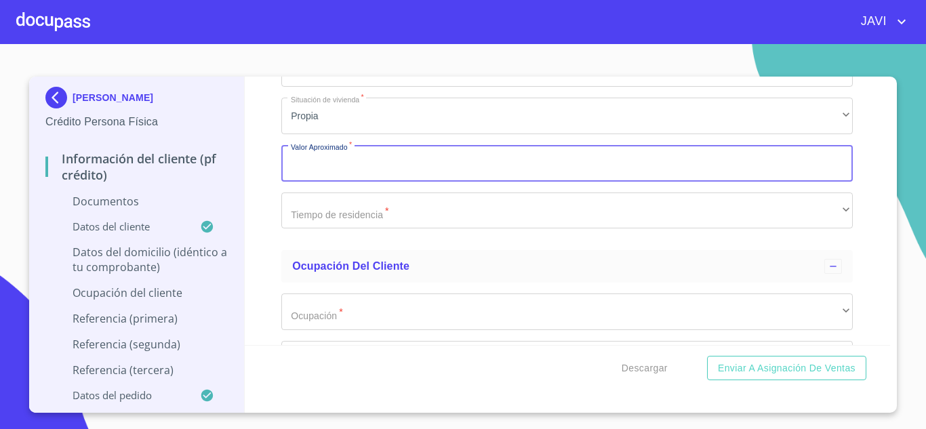
click at [344, 182] on input "Documento de identificación   *" at bounding box center [567, 163] width 572 height 37
type input "$4,000,000.00"
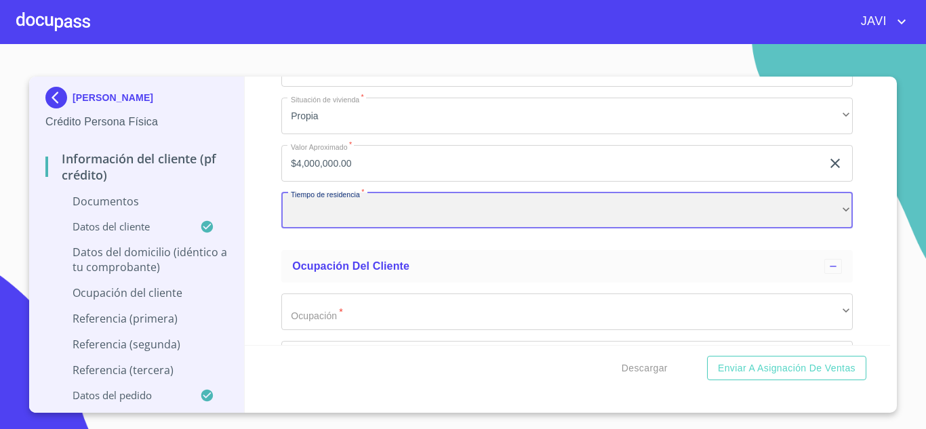
click at [359, 229] on div "​" at bounding box center [567, 211] width 572 height 37
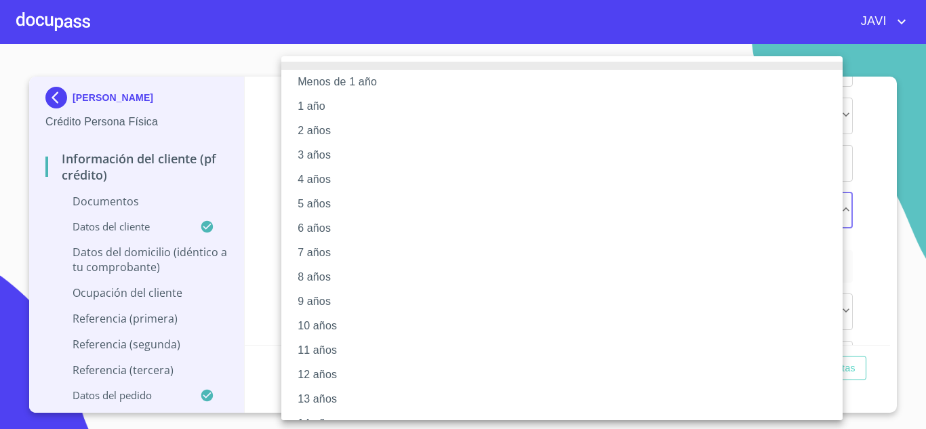
click at [311, 281] on li "8 años" at bounding box center [567, 277] width 572 height 24
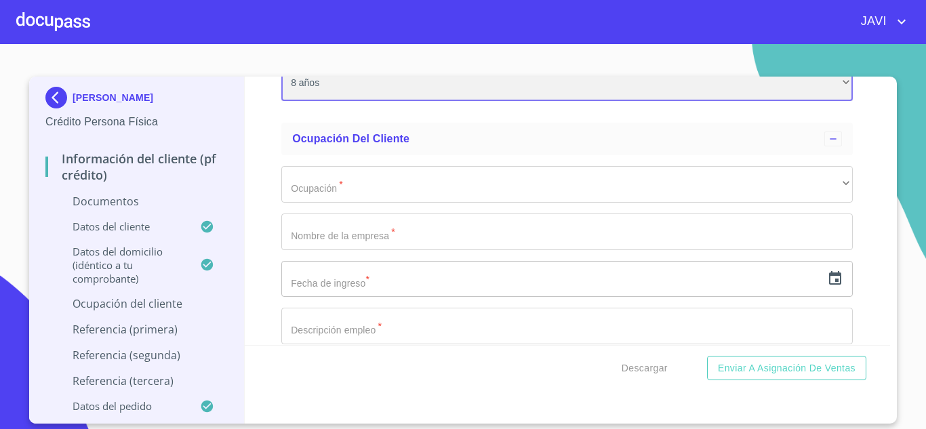
scroll to position [4475, 0]
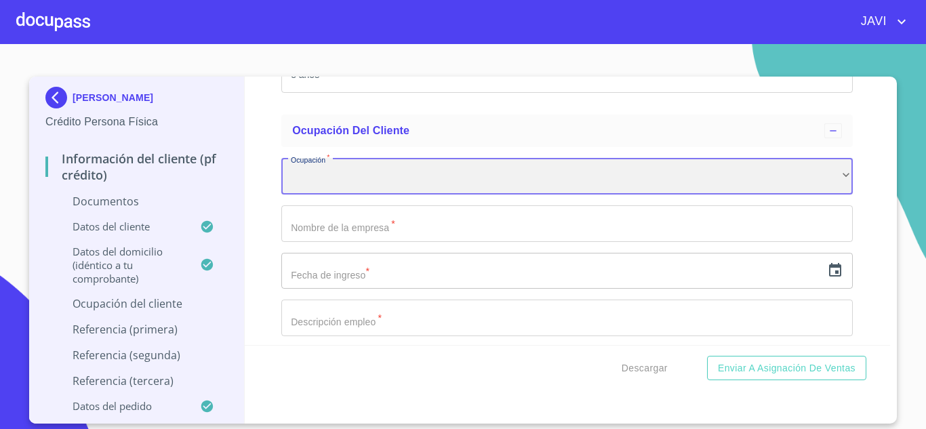
click at [349, 191] on div "​" at bounding box center [567, 176] width 572 height 37
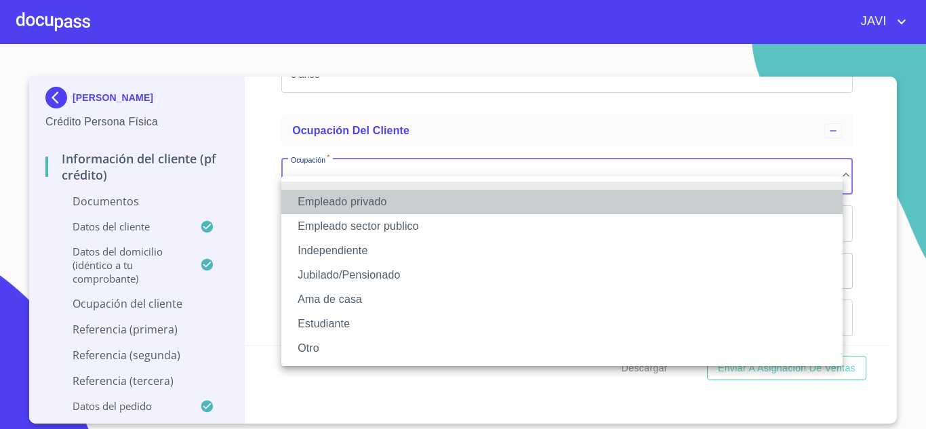
click at [334, 200] on li "Empleado privado" at bounding box center [561, 202] width 561 height 24
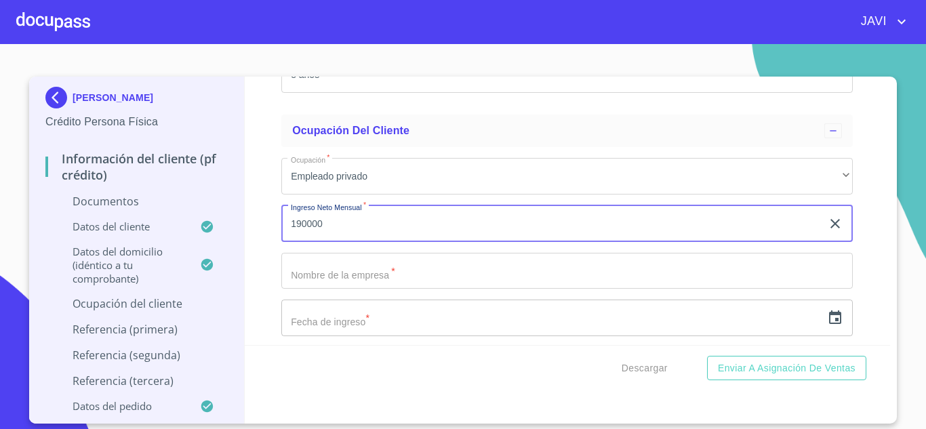
type input "190000"
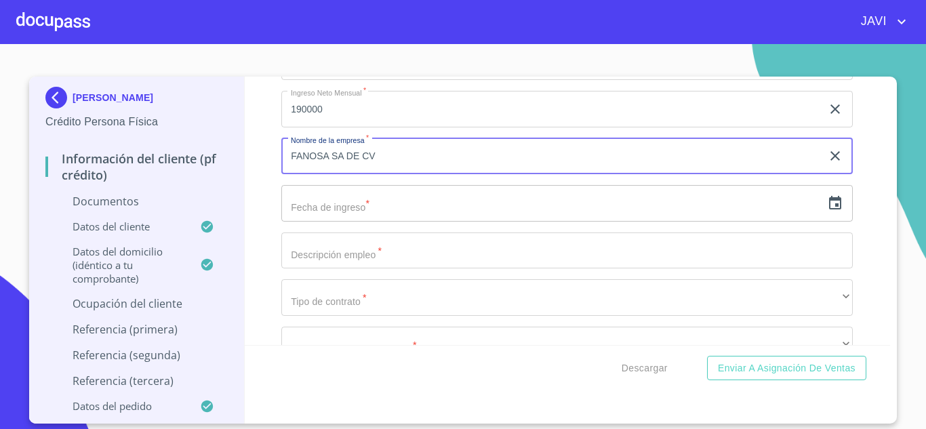
scroll to position [4611, 0]
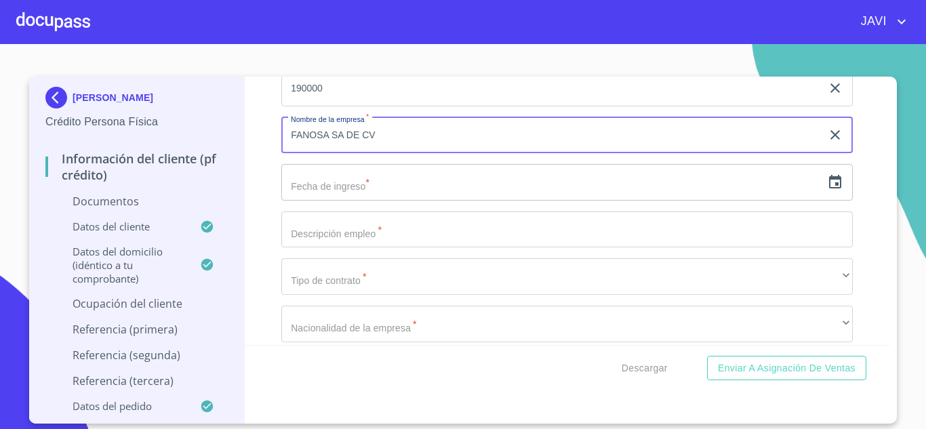
type input "FANOSA SA DE CV"
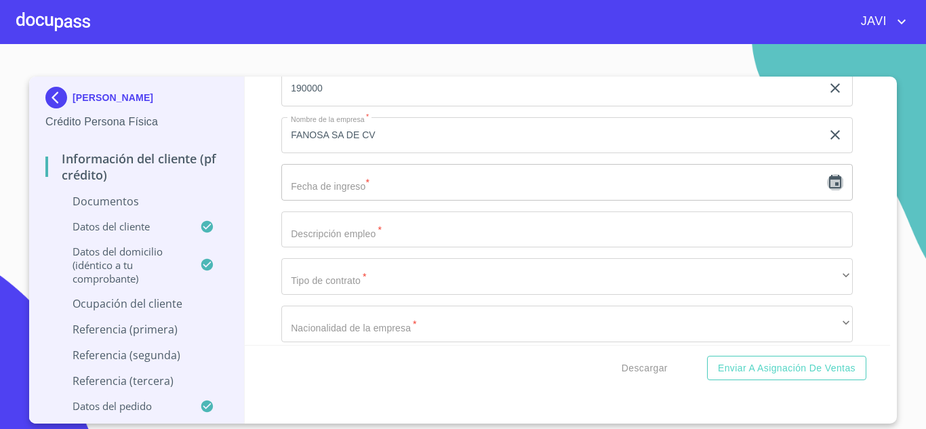
click at [829, 188] on icon "button" at bounding box center [835, 182] width 12 height 14
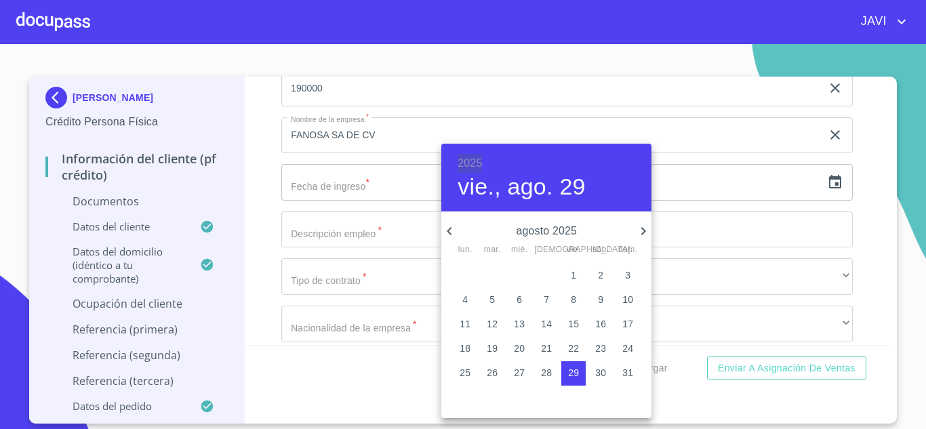
click at [470, 155] on h6 "2025" at bounding box center [470, 163] width 24 height 19
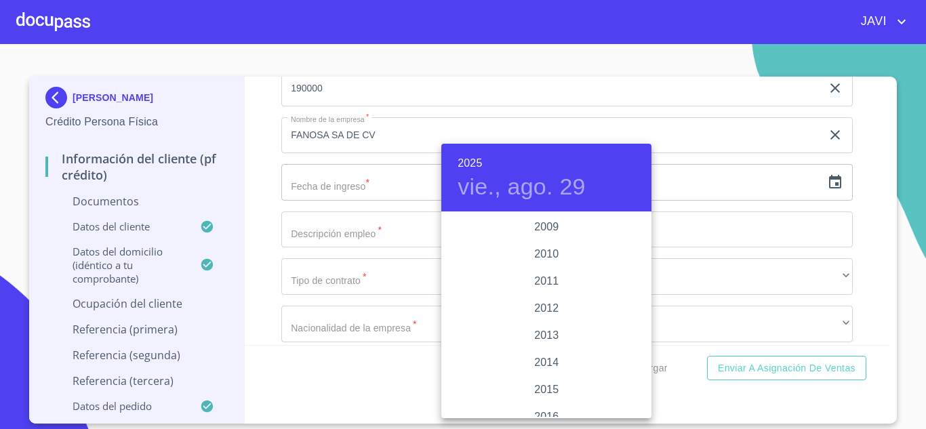
scroll to position [2251, 0]
click at [542, 224] on div "2008" at bounding box center [546, 227] width 210 height 27
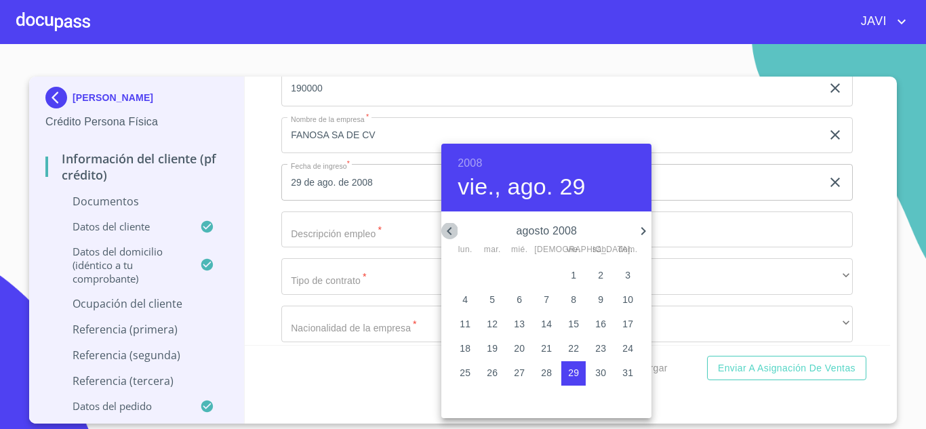
click at [449, 231] on icon "button" at bounding box center [449, 231] width 5 height 8
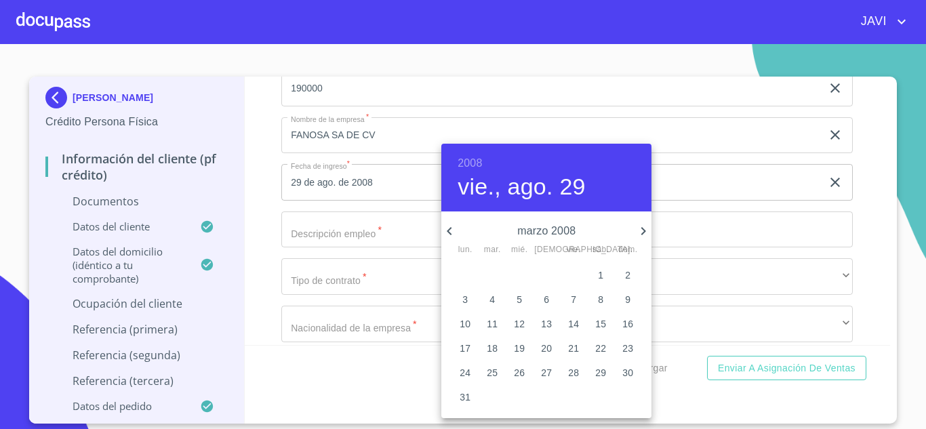
click at [643, 231] on icon "button" at bounding box center [643, 231] width 16 height 16
click at [524, 344] on p "23" at bounding box center [519, 349] width 11 height 14
type input "23 de abr. de 2008"
click at [332, 245] on div at bounding box center [463, 214] width 926 height 429
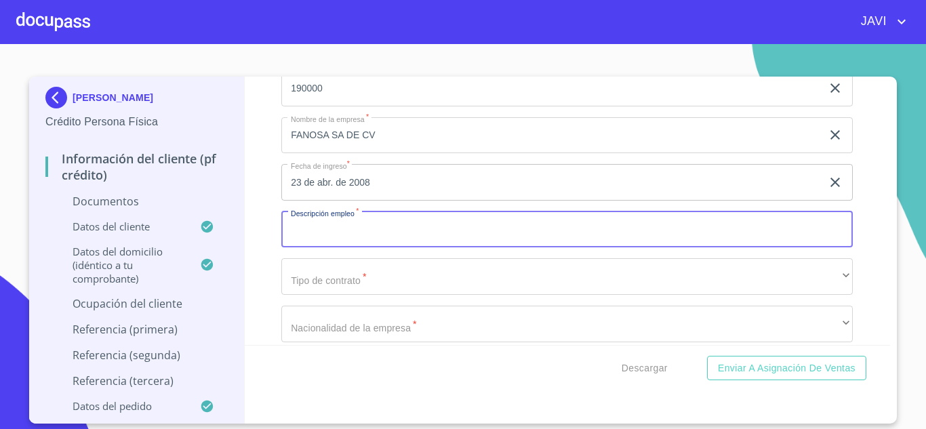
click at [333, 247] on input "Documento de identificación   *" at bounding box center [567, 230] width 572 height 37
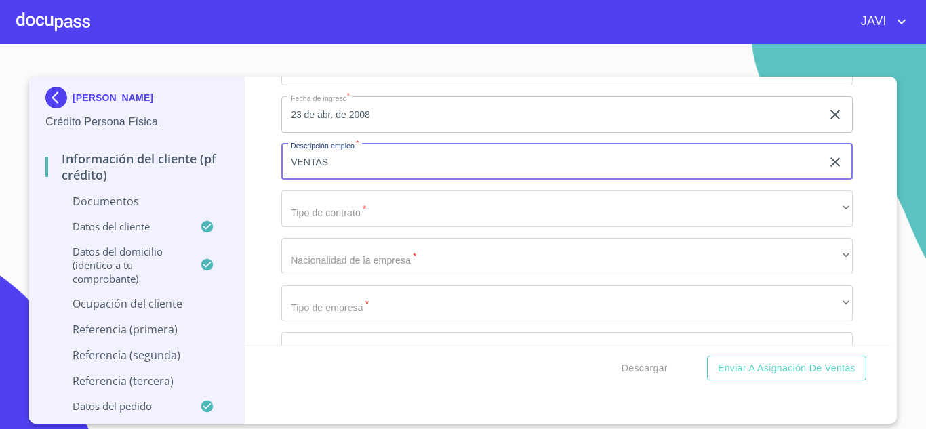
type input "VENTAS"
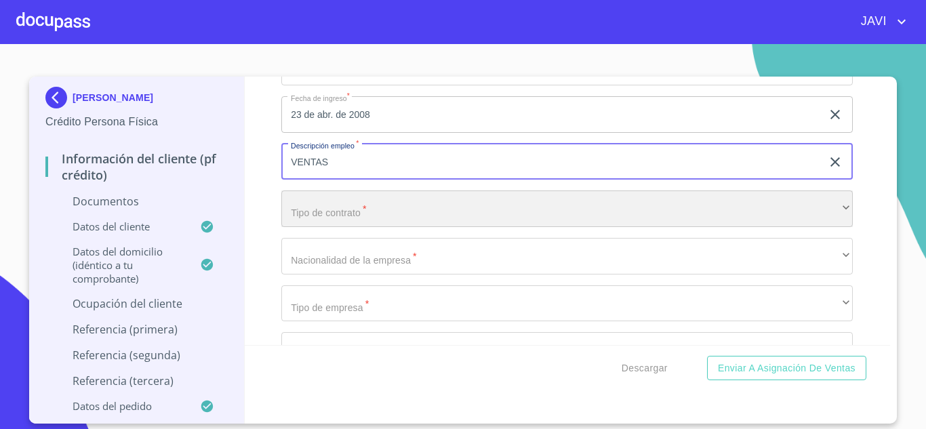
click at [362, 225] on div "​" at bounding box center [567, 209] width 572 height 37
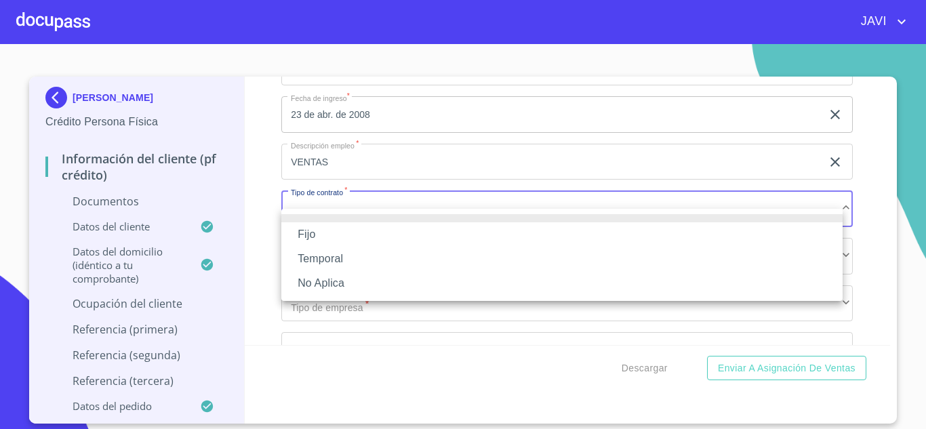
click at [318, 237] on li "Fijo" at bounding box center [561, 234] width 561 height 24
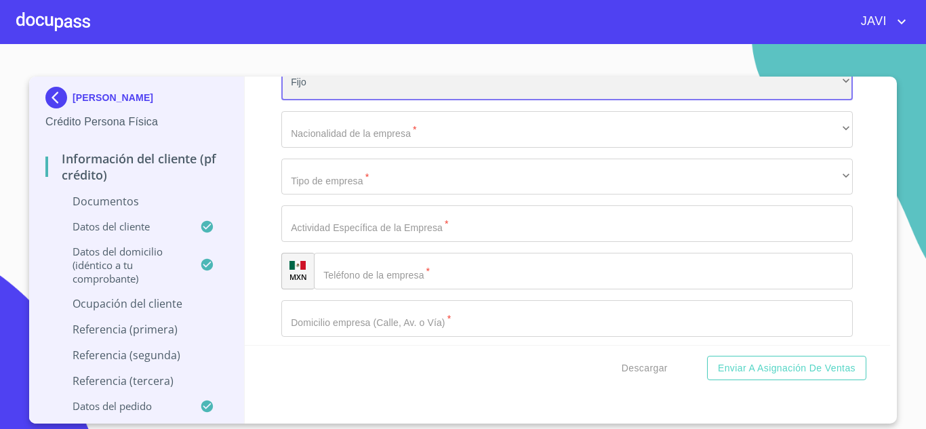
scroll to position [4814, 0]
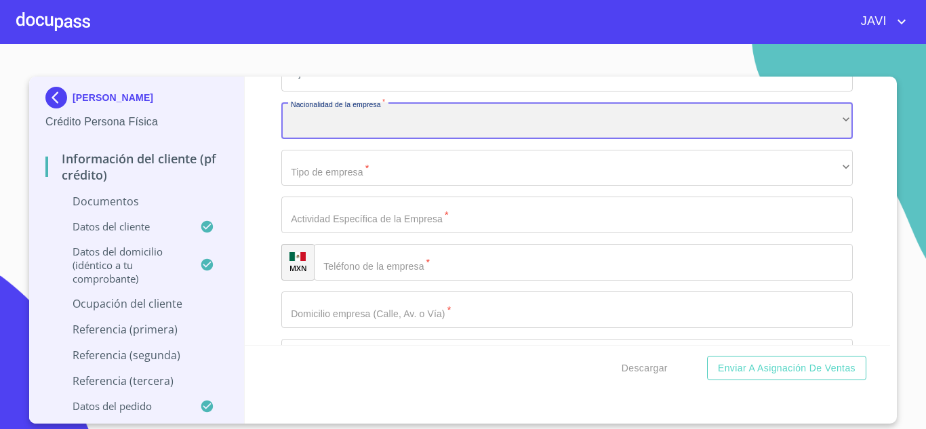
click at [365, 139] on div "​" at bounding box center [567, 120] width 572 height 37
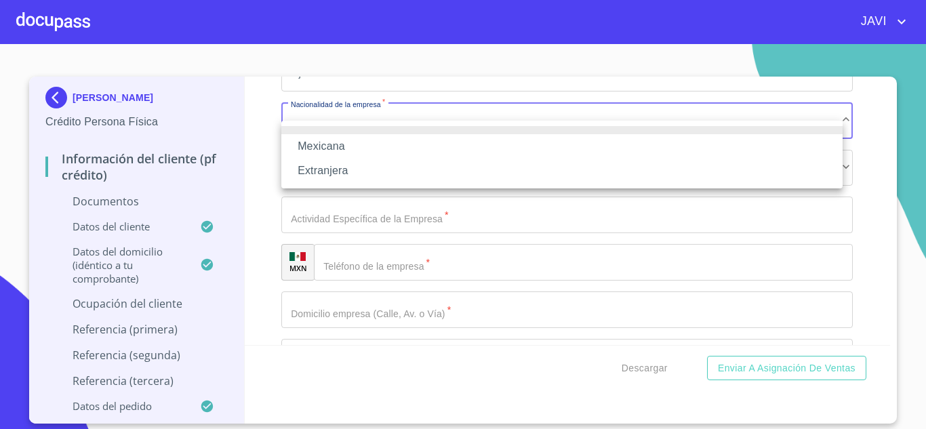
drag, startPoint x: 349, startPoint y: 148, endPoint x: 353, endPoint y: 154, distance: 7.0
click at [350, 148] on li "Mexicana" at bounding box center [561, 146] width 561 height 24
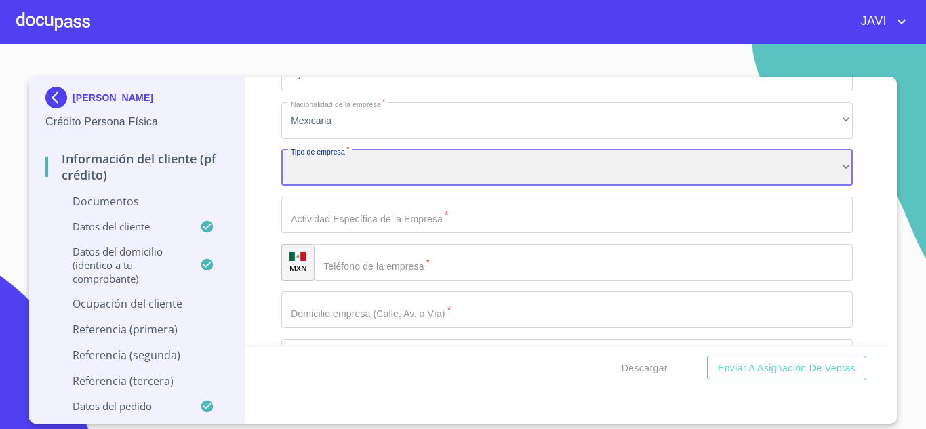
click at [360, 186] on div "​" at bounding box center [567, 168] width 572 height 37
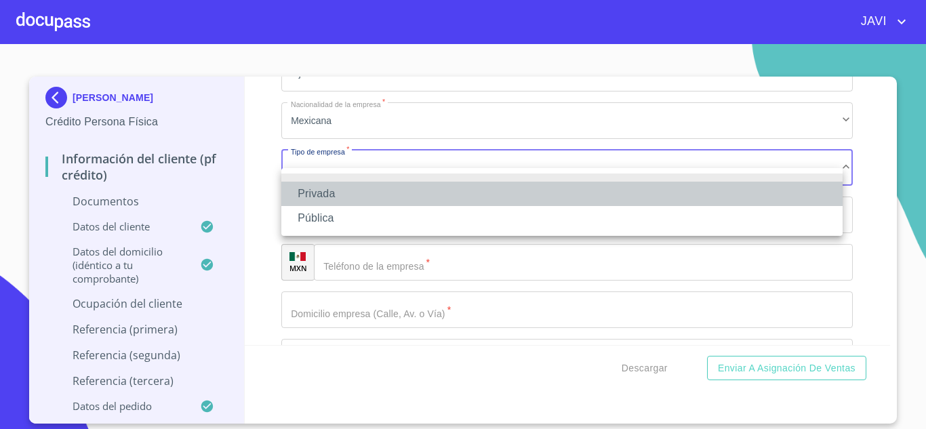
click at [326, 196] on li "Privada" at bounding box center [561, 194] width 561 height 24
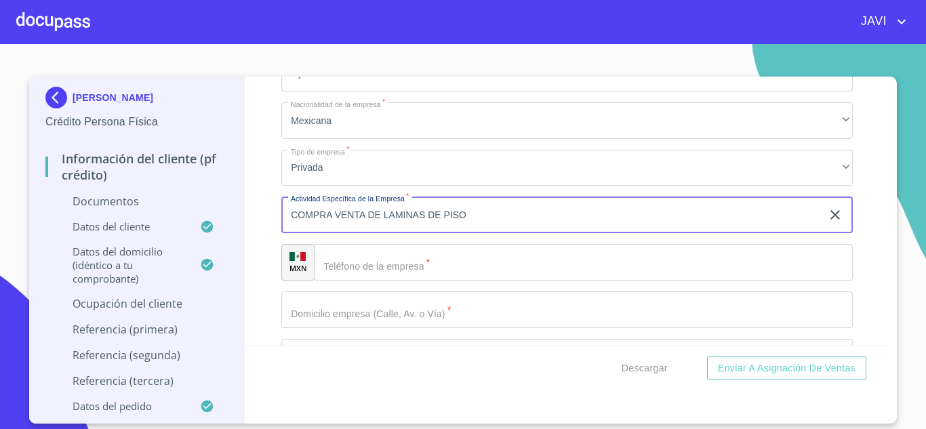
type input "COMPRA VENTA DE LAMINAS DE PISO"
click at [384, 281] on input "Documento de identificación   *" at bounding box center [583, 262] width 539 height 37
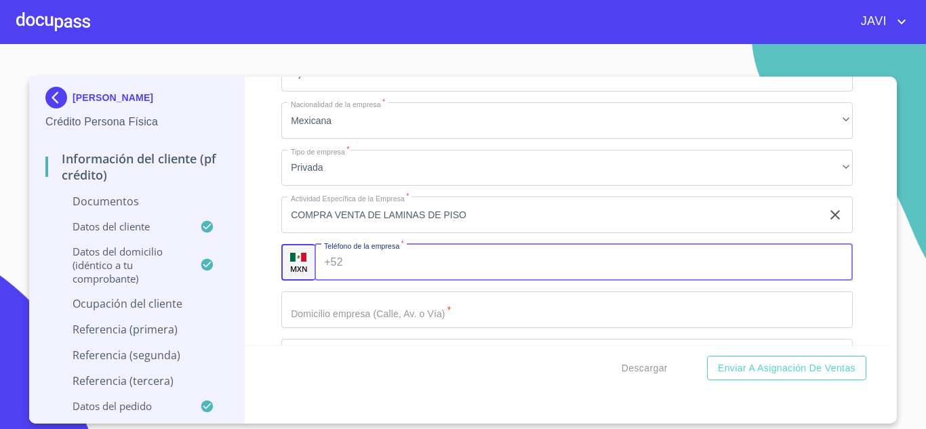
click at [828, 223] on icon "clear input" at bounding box center [835, 215] width 16 height 16
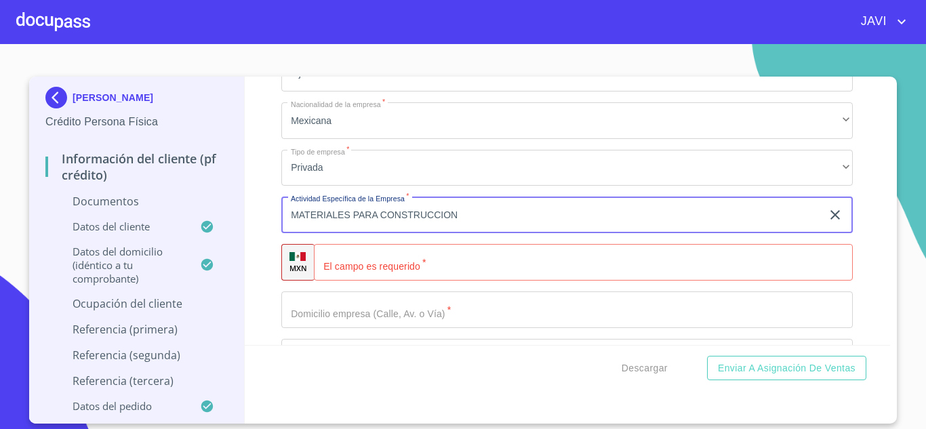
type input "MATERIALES PARA CONSTRUCCION"
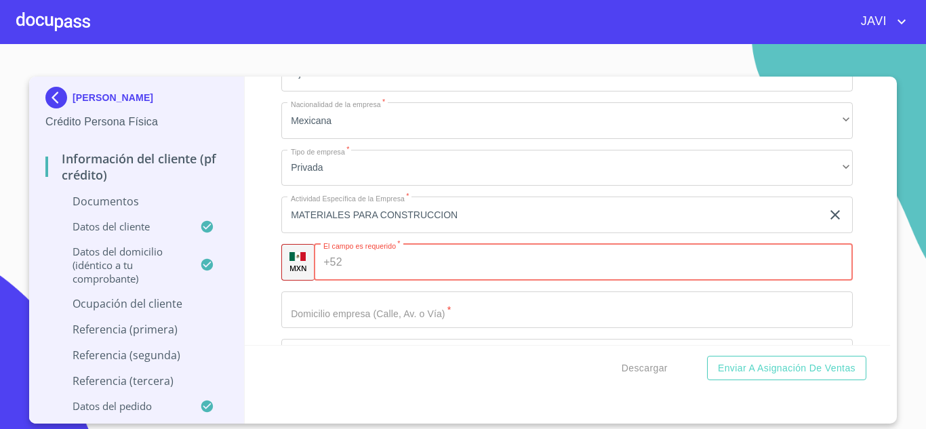
click at [423, 276] on input "Documento de identificación   *" at bounding box center [601, 262] width 506 height 37
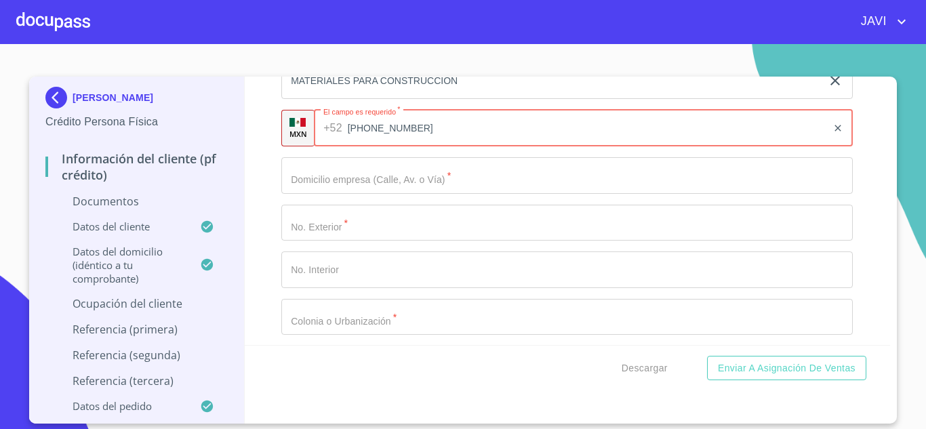
scroll to position [4950, 0]
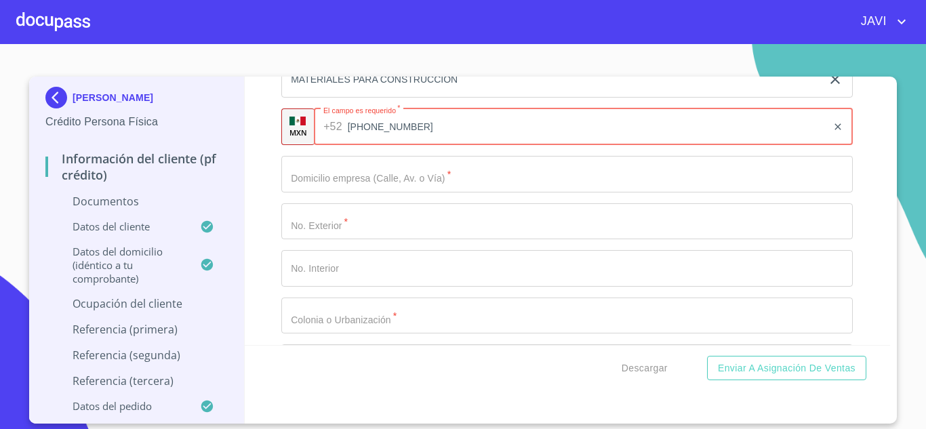
type input "[PHONE_NUMBER]"
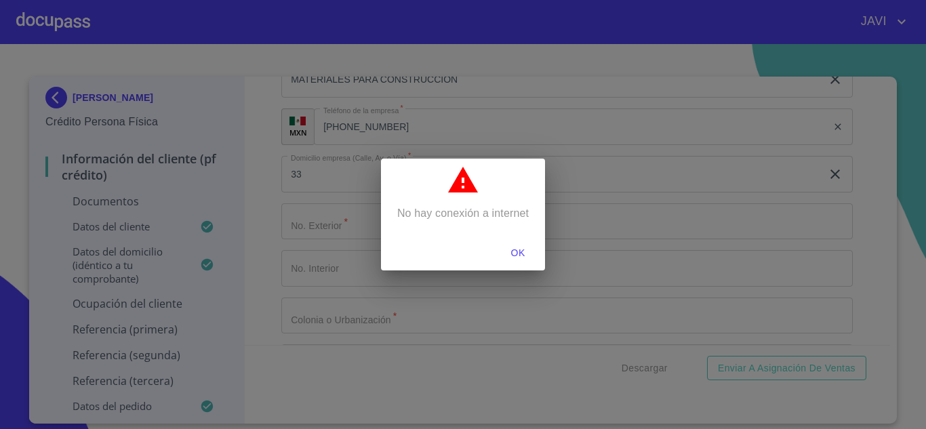
click at [517, 251] on span "OK" at bounding box center [518, 253] width 33 height 17
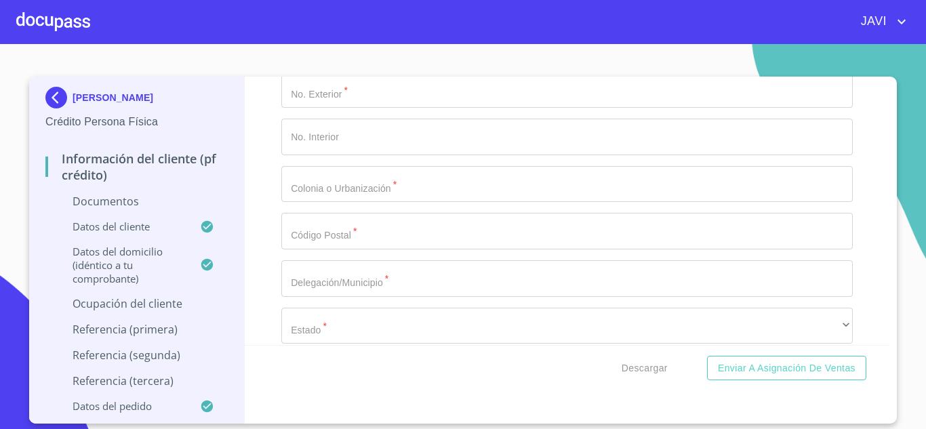
scroll to position [5085, 0]
type input "3336294861"
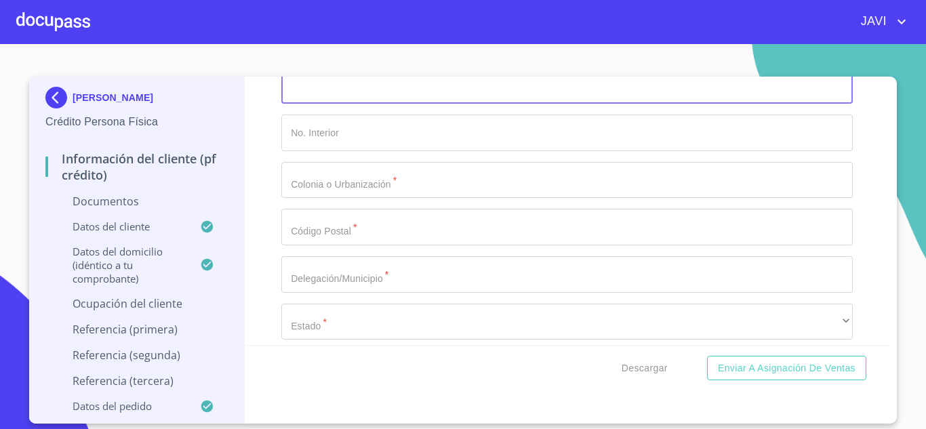
click at [314, 104] on input "Documento de identificación   *" at bounding box center [567, 86] width 572 height 37
type input "AVENIDA PRINCIPAL"
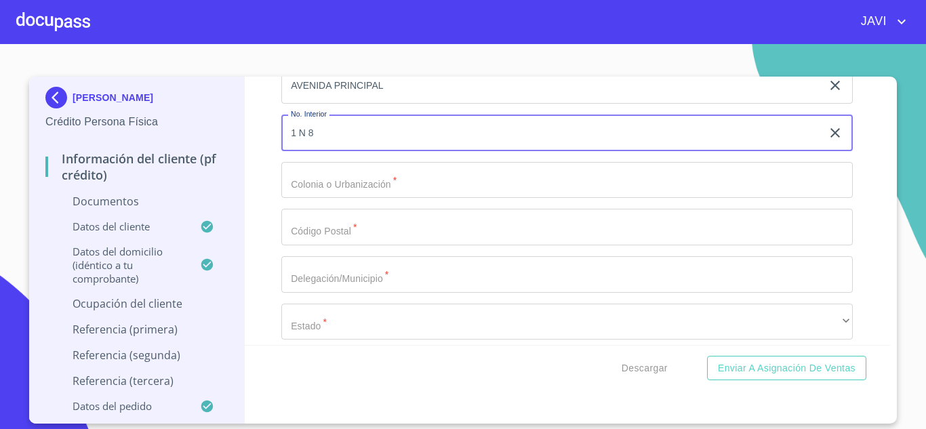
type input "1 N 8"
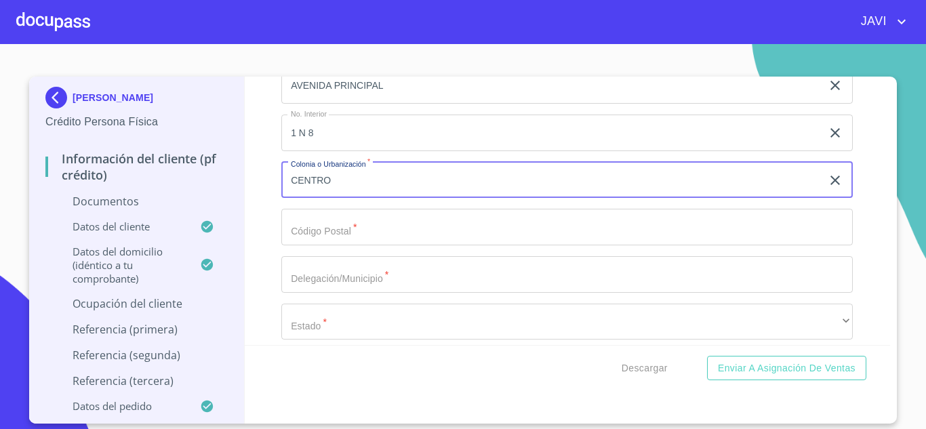
type input "CENTRO"
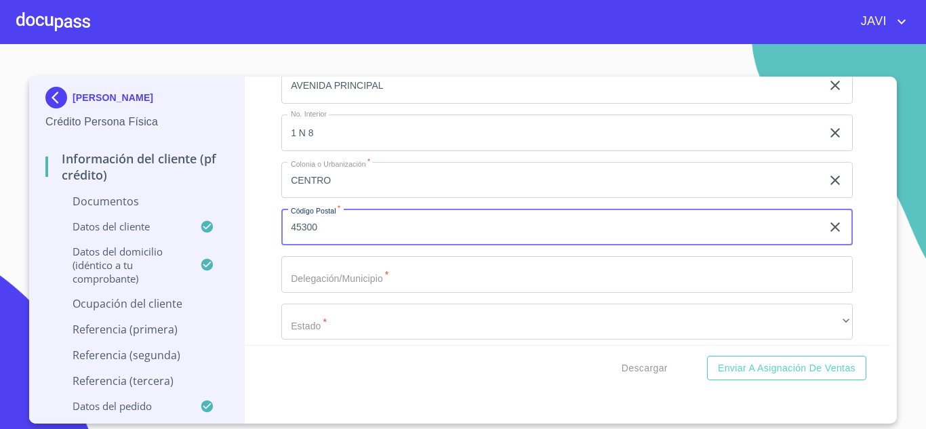
type input "45300"
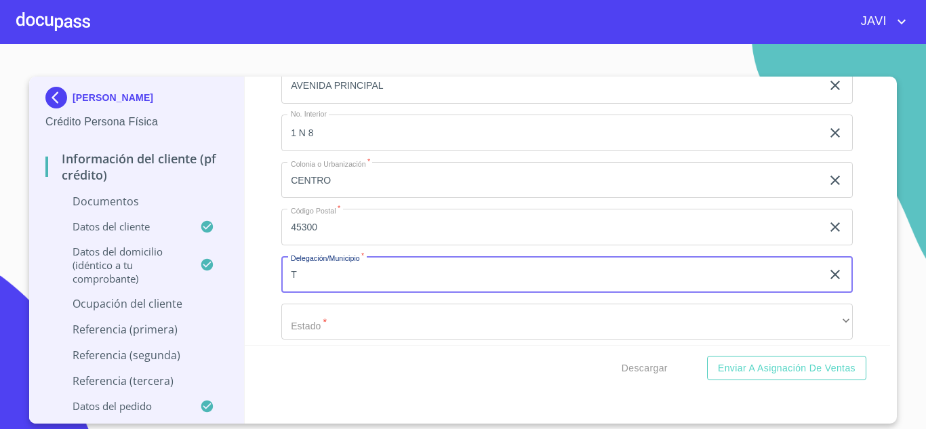
type input "T"
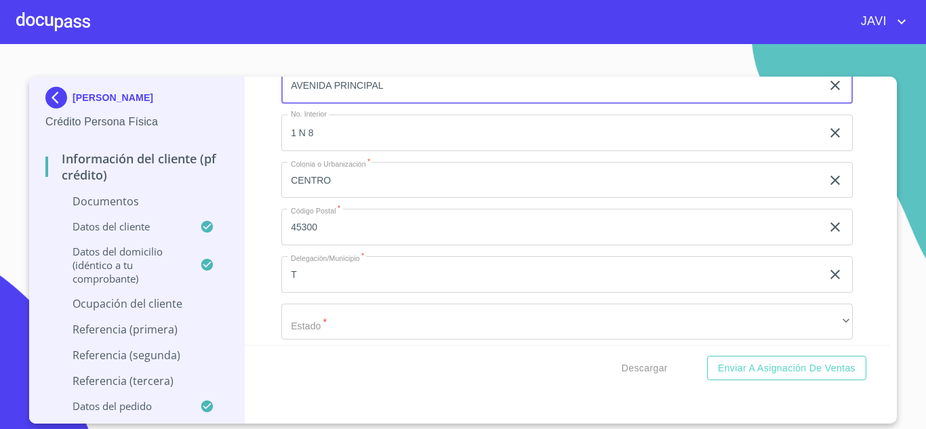
click at [411, 102] on input "AVENIDA PRINCIPAL" at bounding box center [551, 86] width 540 height 37
type input "A"
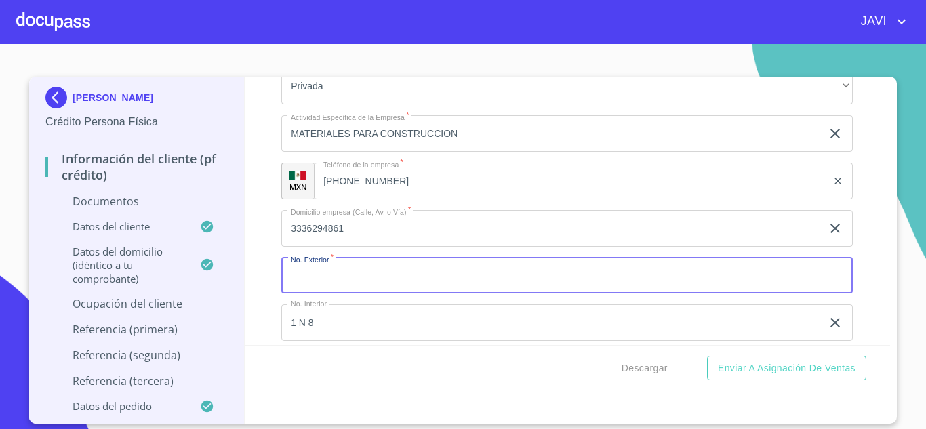
scroll to position [4882, 0]
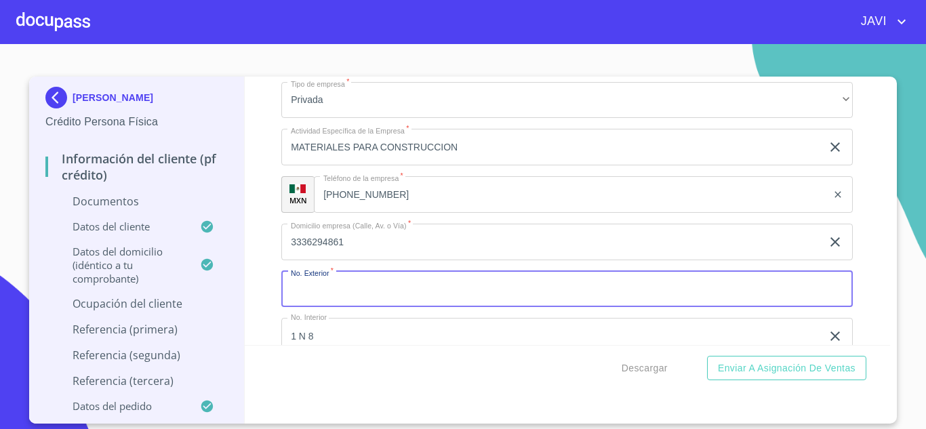
click at [252, 282] on div "Información del cliente (PF crédito) Documentos Documento de identificación   *…" at bounding box center [568, 211] width 646 height 269
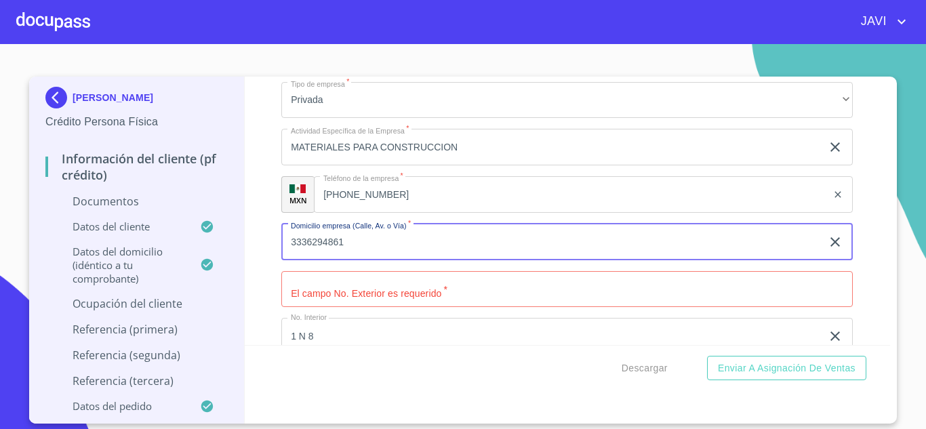
click at [355, 260] on input "3336294861" at bounding box center [551, 242] width 540 height 37
click at [388, 205] on input "[PHONE_NUMBER]" at bounding box center [570, 194] width 513 height 37
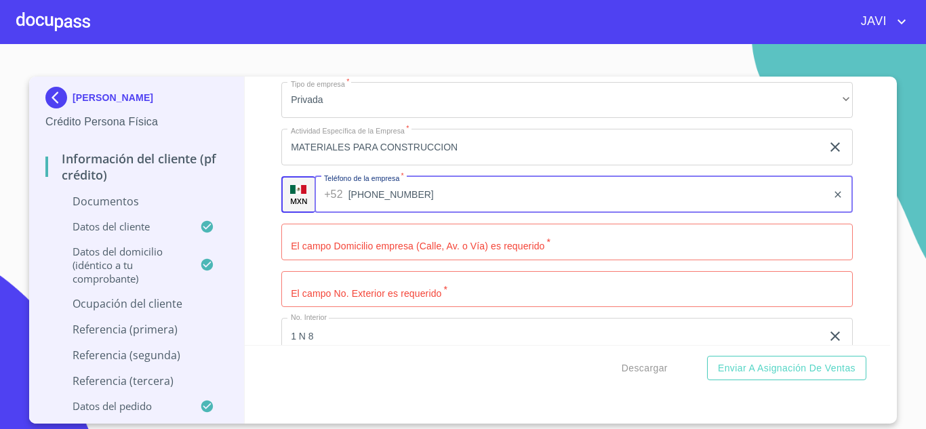
click at [388, 205] on input "[PHONE_NUMBER]" at bounding box center [588, 194] width 479 height 37
type input "8"
type input "[PHONE_NUMBER]"
click at [345, 260] on input "Documento de identificación   *" at bounding box center [567, 242] width 572 height 37
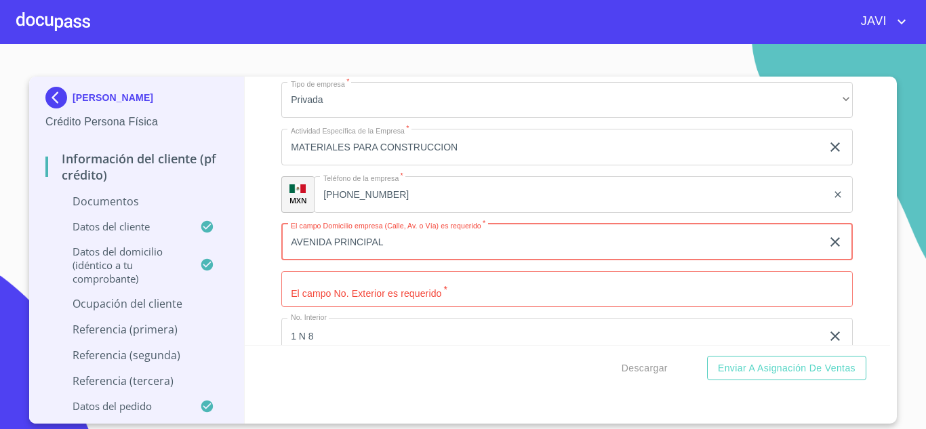
type input "AVENIDA PRINCIPAL"
click at [330, 260] on input "Documento de identificación   *" at bounding box center [551, 242] width 540 height 37
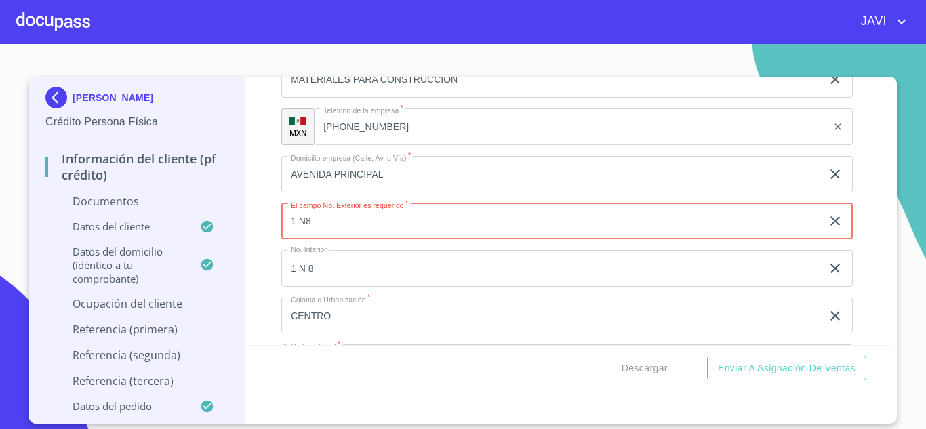
scroll to position [5017, 0]
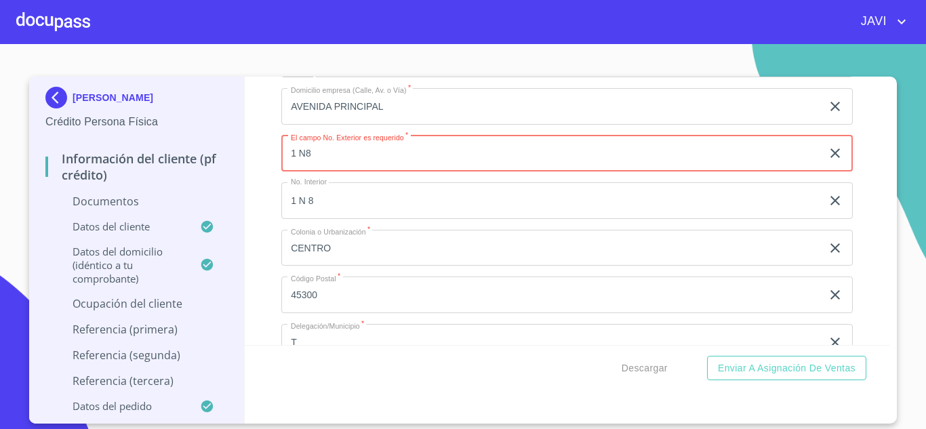
type input "1 N8"
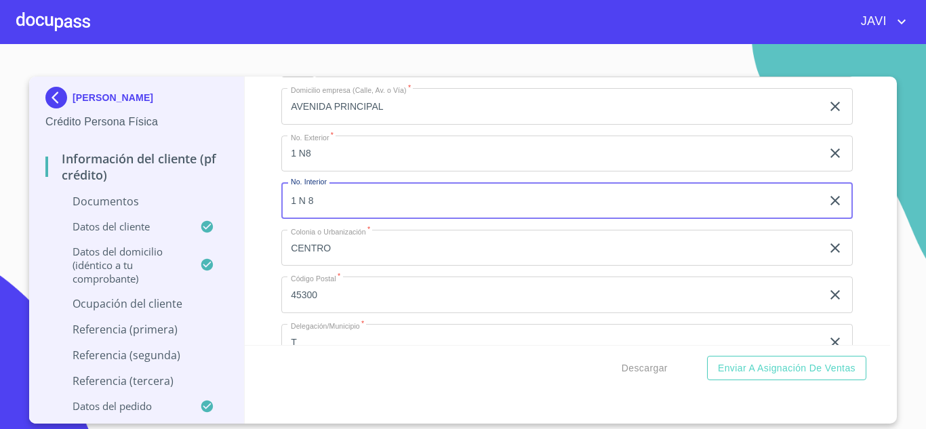
click at [297, 216] on input "1 N 8" at bounding box center [551, 200] width 540 height 37
type input "N 8"
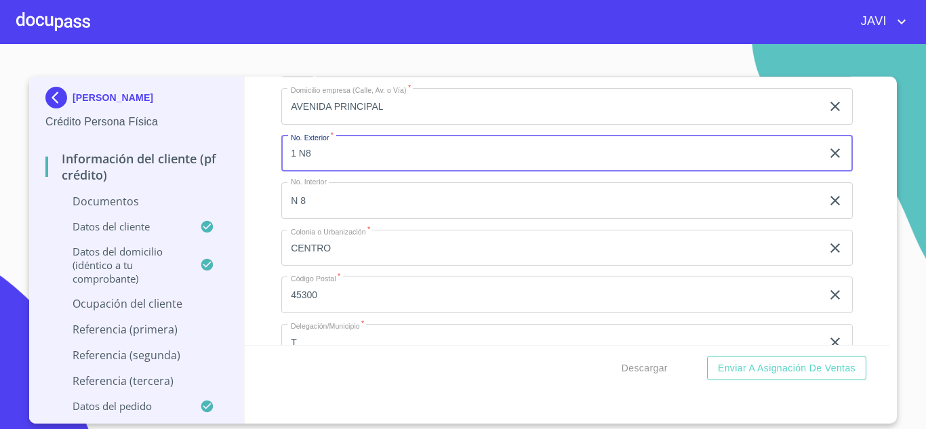
click at [319, 169] on input "1 N8" at bounding box center [551, 154] width 540 height 37
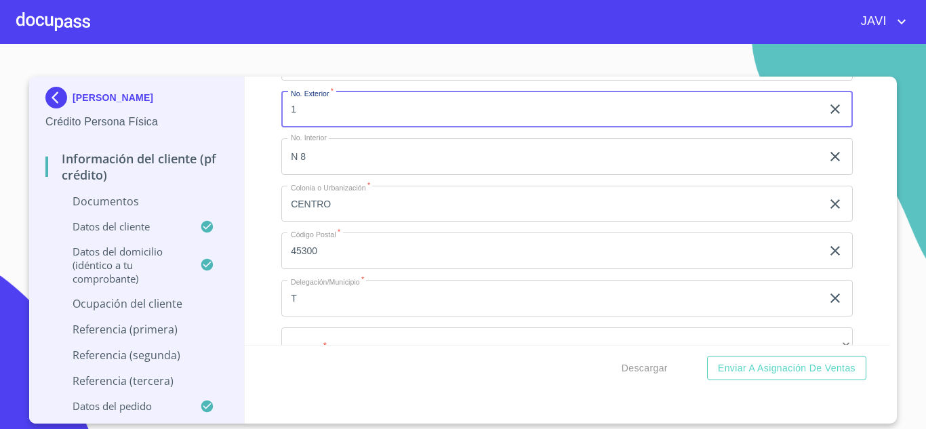
scroll to position [5085, 0]
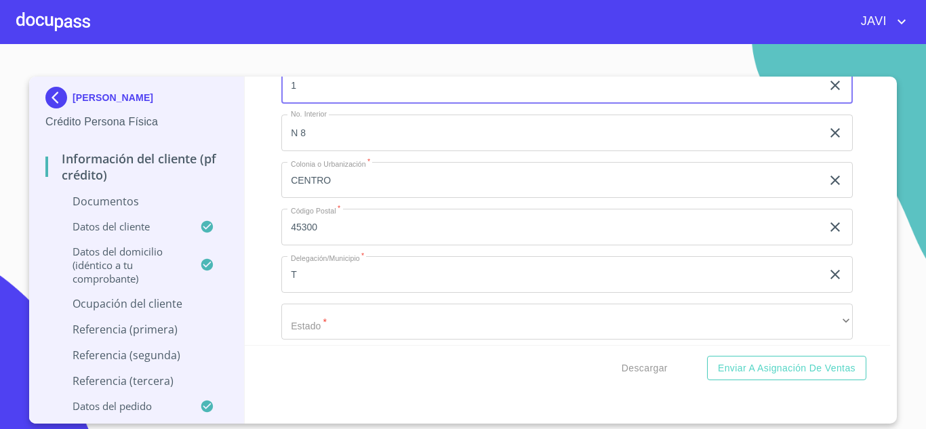
type input "1"
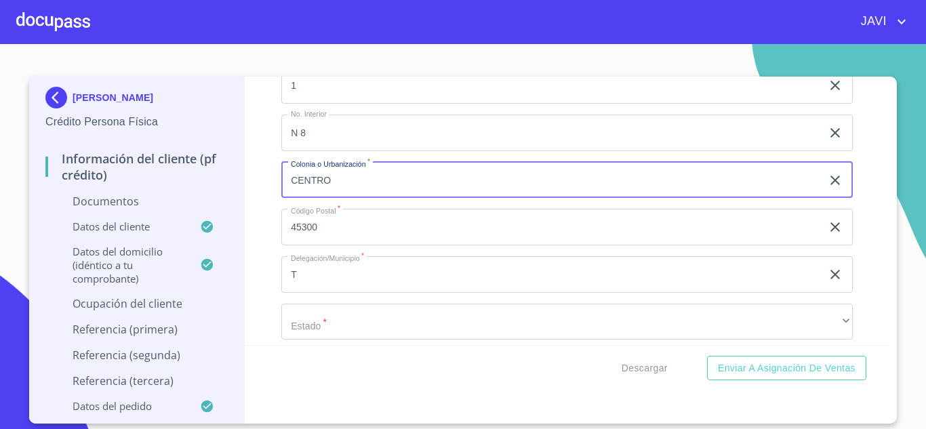
click at [345, 195] on input "CENTRO" at bounding box center [551, 180] width 540 height 37
type input "C"
click at [338, 196] on input "PARQUER INDUSTRIAL" at bounding box center [551, 180] width 540 height 37
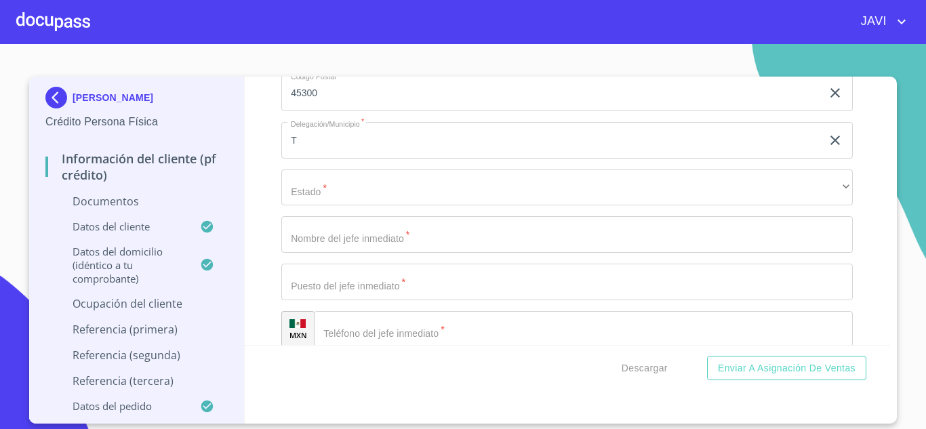
scroll to position [5221, 0]
type input "PARQUE INDUSTRIAL"
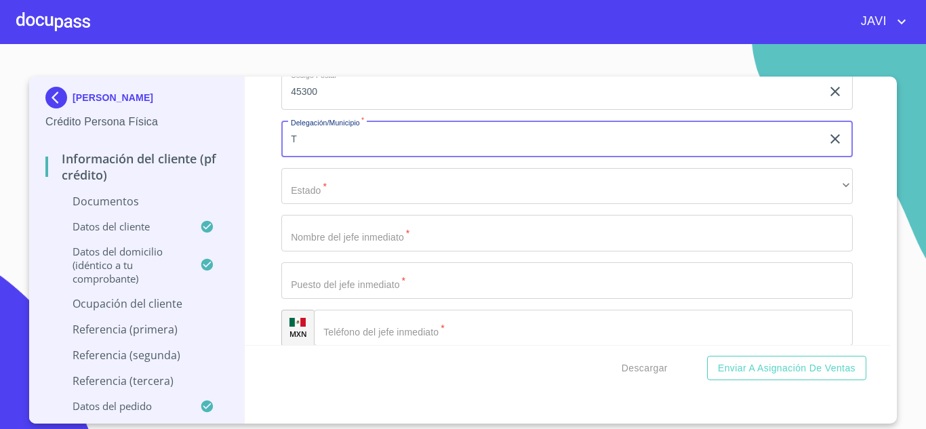
click at [306, 154] on input "T" at bounding box center [551, 139] width 540 height 37
type input "TALA"
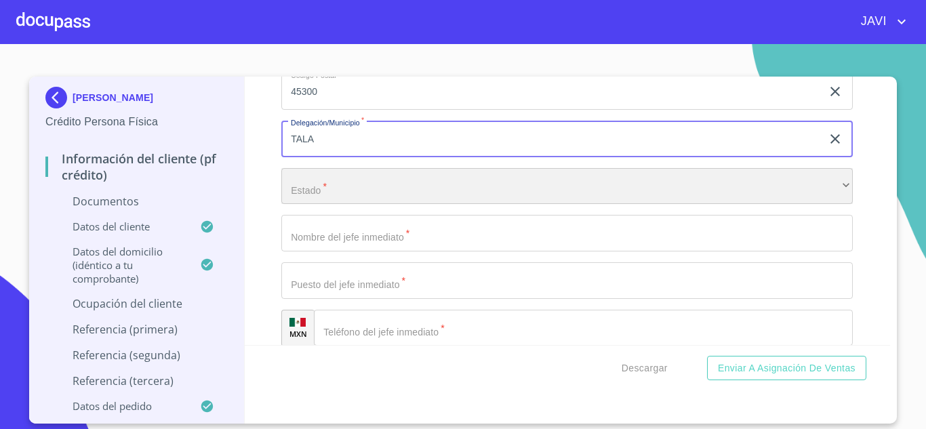
click at [315, 202] on div "​" at bounding box center [567, 186] width 572 height 37
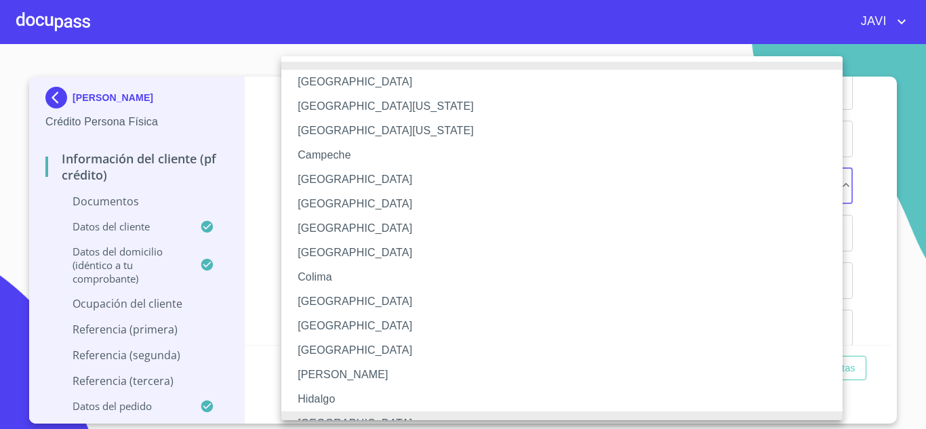
scroll to position [16, 0]
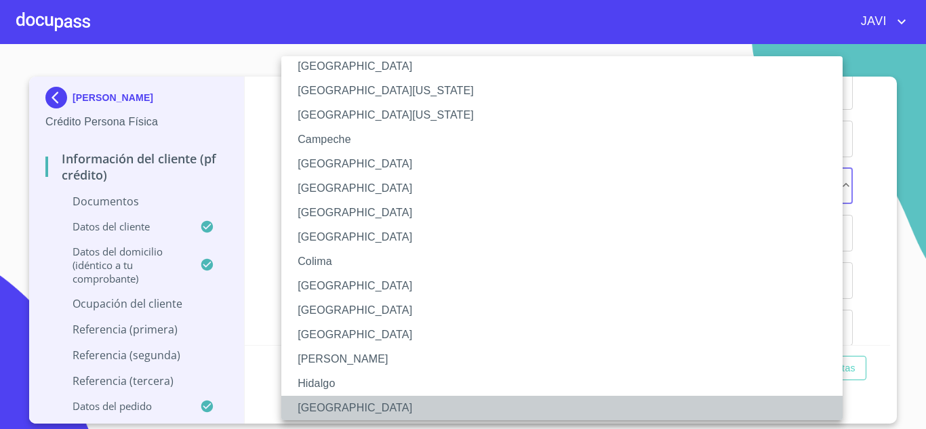
drag, startPoint x: 321, startPoint y: 408, endPoint x: 273, endPoint y: 265, distance: 151.2
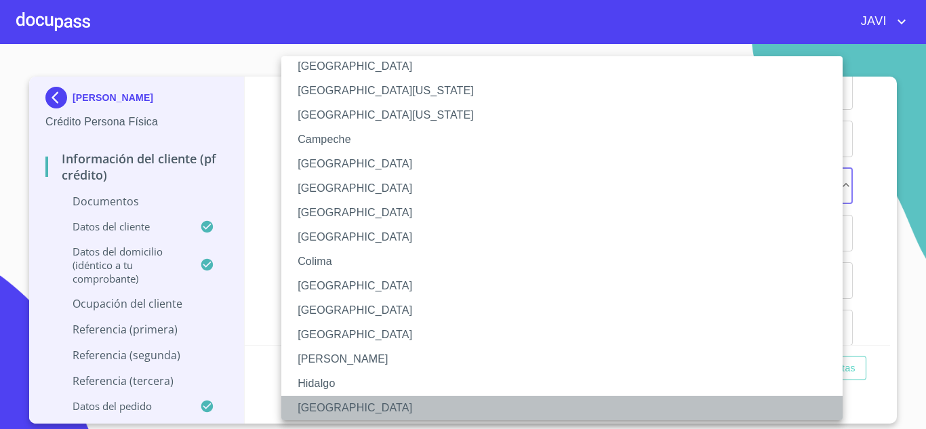
click at [321, 408] on li "[GEOGRAPHIC_DATA]" at bounding box center [567, 408] width 572 height 24
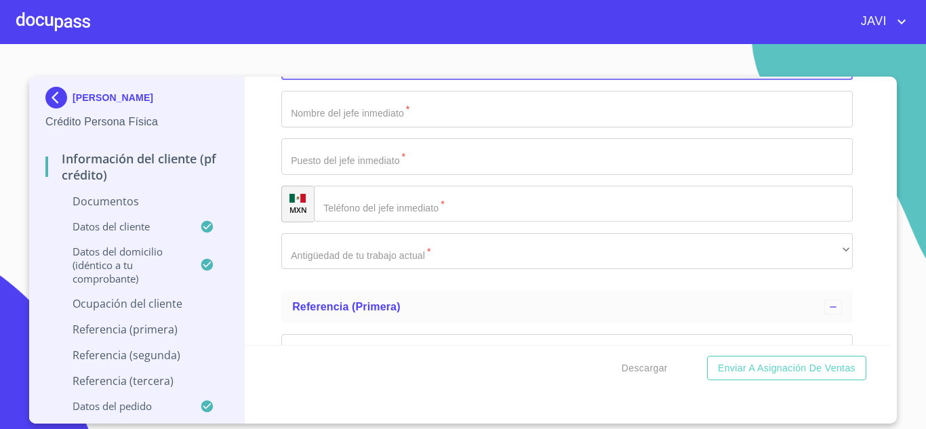
scroll to position [5356, 0]
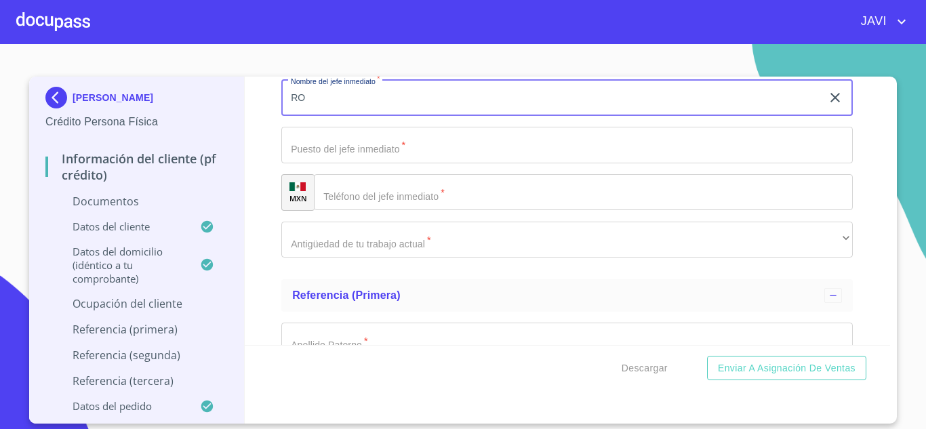
type input "R"
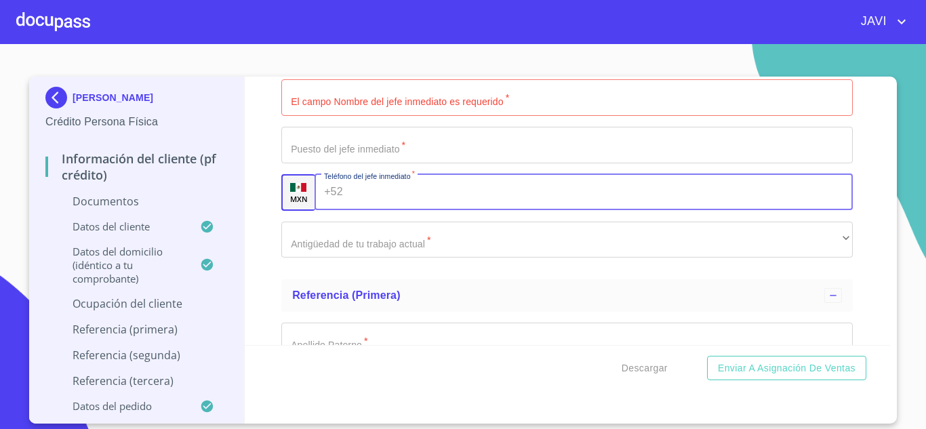
click at [452, 211] on input "Documento de identificación   *" at bounding box center [601, 192] width 505 height 37
type input "[PHONE_NUMBER]"
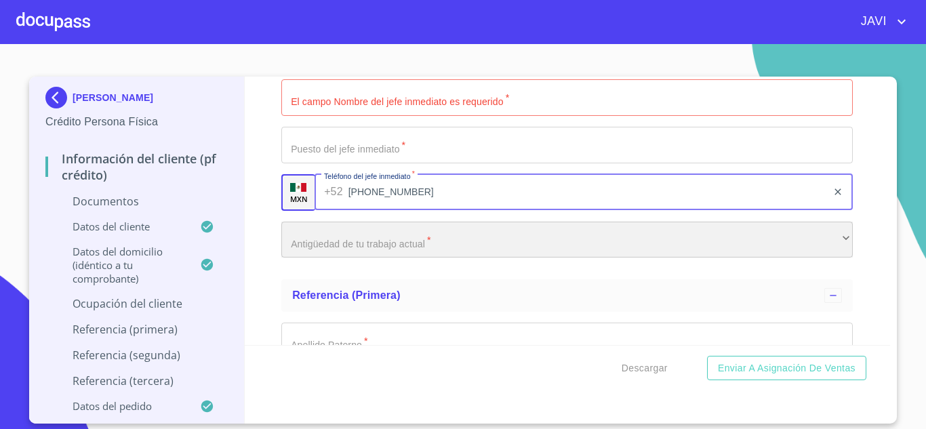
click at [368, 258] on div "​" at bounding box center [567, 240] width 572 height 37
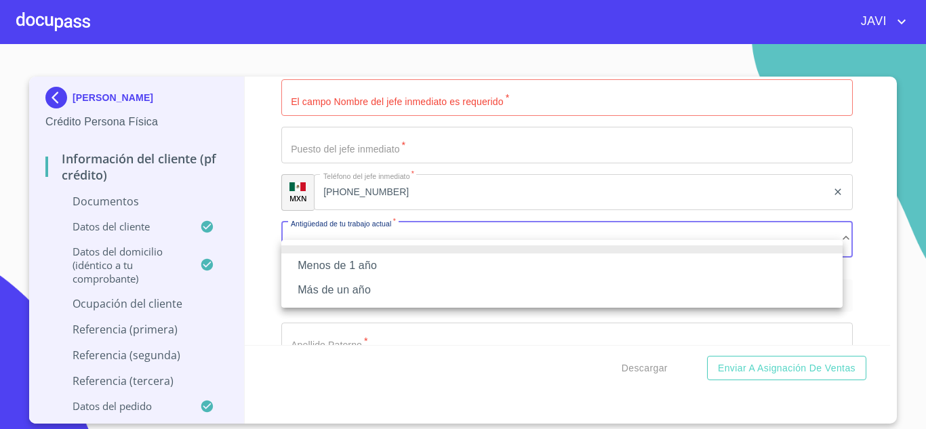
click at [342, 288] on li "Más de un año" at bounding box center [561, 290] width 561 height 24
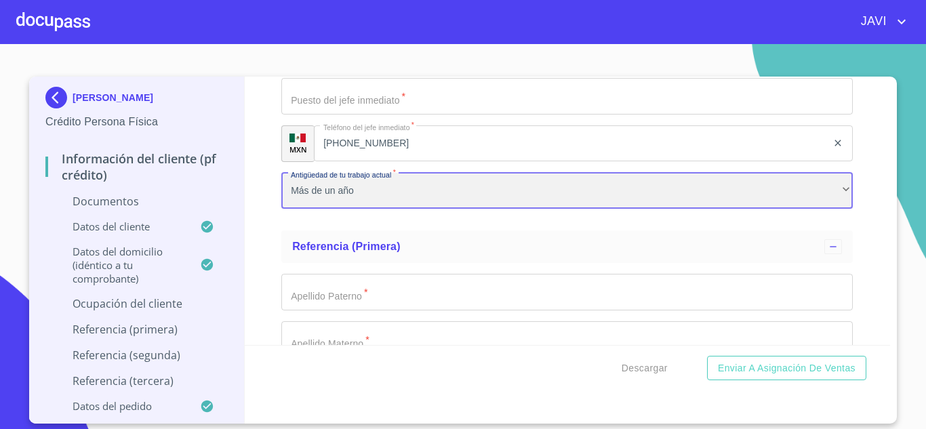
scroll to position [5492, 0]
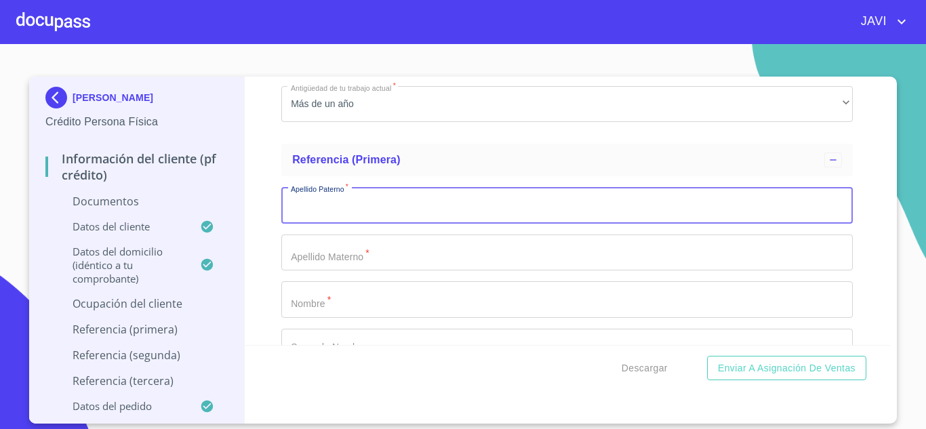
click at [344, 224] on input "Documento de identificación   *" at bounding box center [567, 205] width 572 height 37
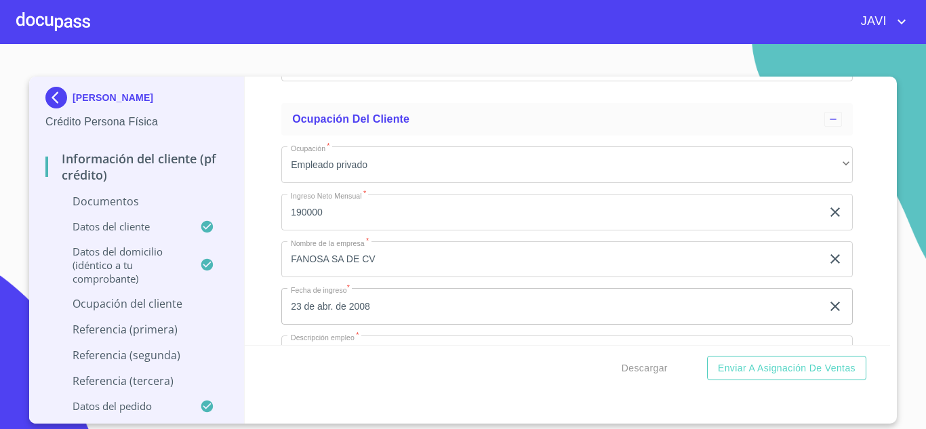
scroll to position [4475, 0]
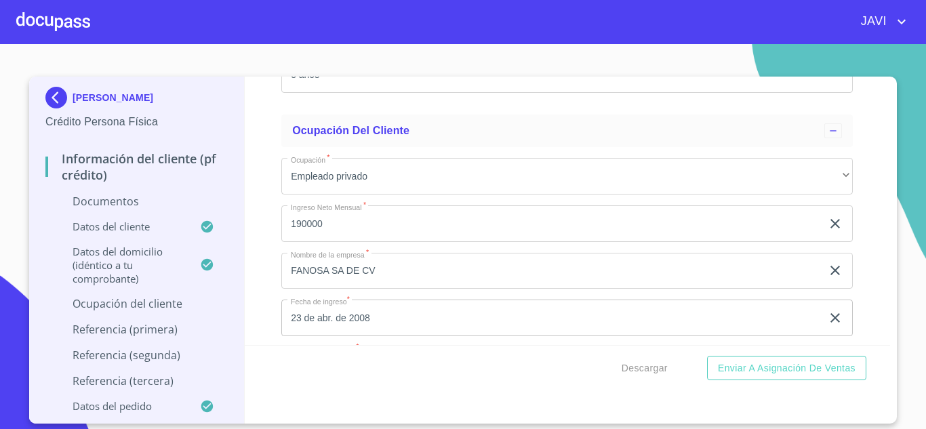
click at [43, 28] on div at bounding box center [53, 21] width 74 height 43
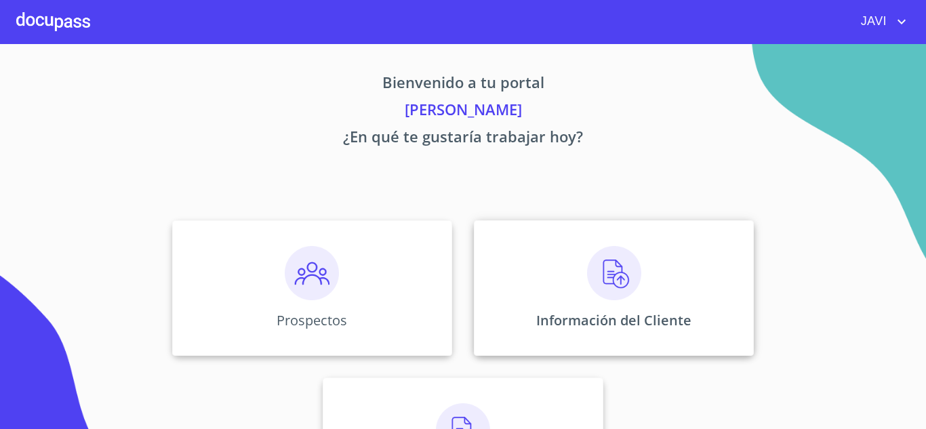
click at [611, 279] on img at bounding box center [614, 273] width 54 height 54
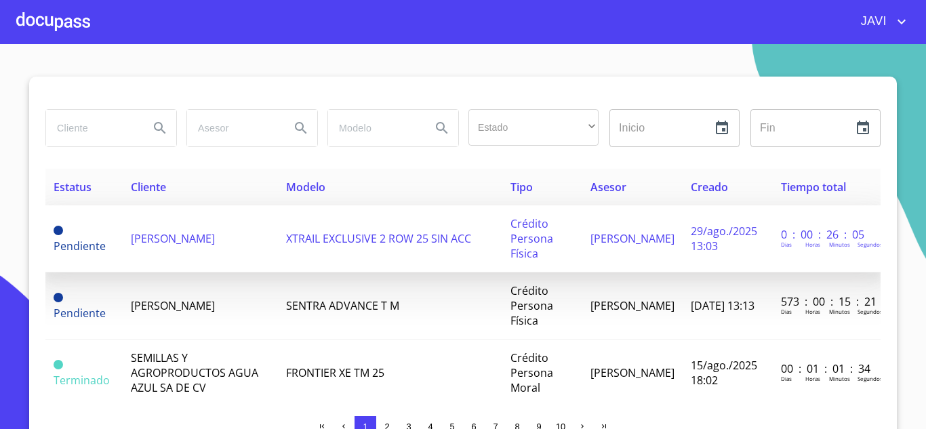
click at [298, 236] on span "XTRAIL EXCLUSIVE 2 ROW 25 SIN ACC" at bounding box center [378, 238] width 185 height 15
